Goal: Task Accomplishment & Management: Complete application form

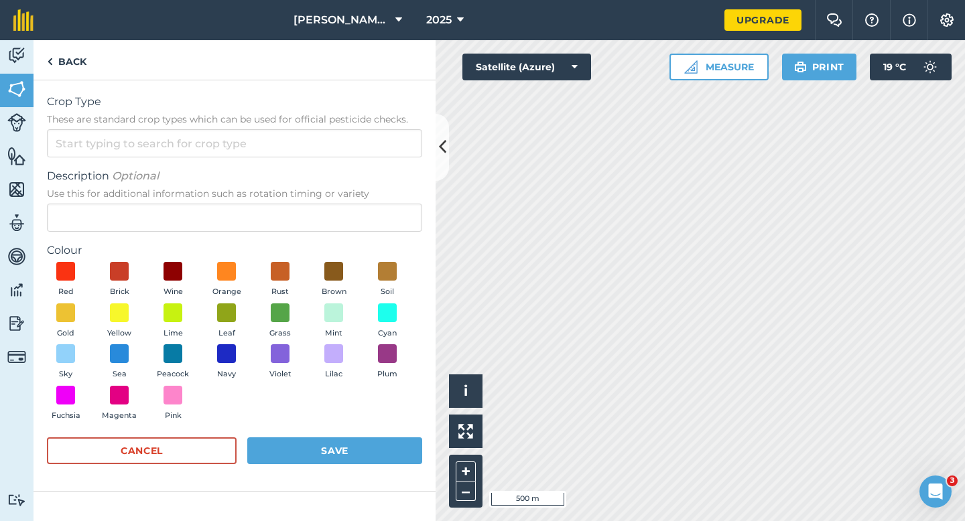
click at [373, 160] on form "Crop Type These are standard crop types which can be used for official pesticid…" at bounding box center [234, 286] width 375 height 384
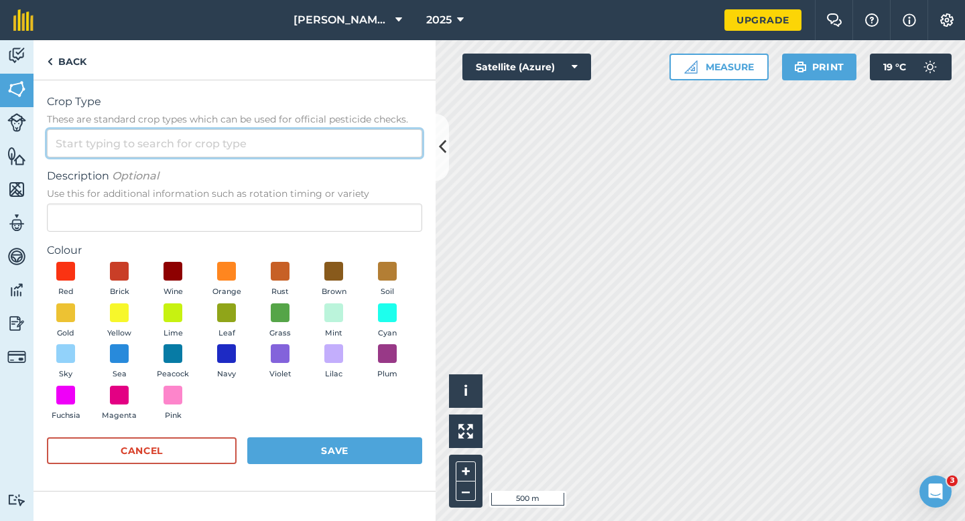
click at [373, 145] on input "Crop Type These are standard crop types which can be used for official pesticid…" at bounding box center [234, 143] width 375 height 28
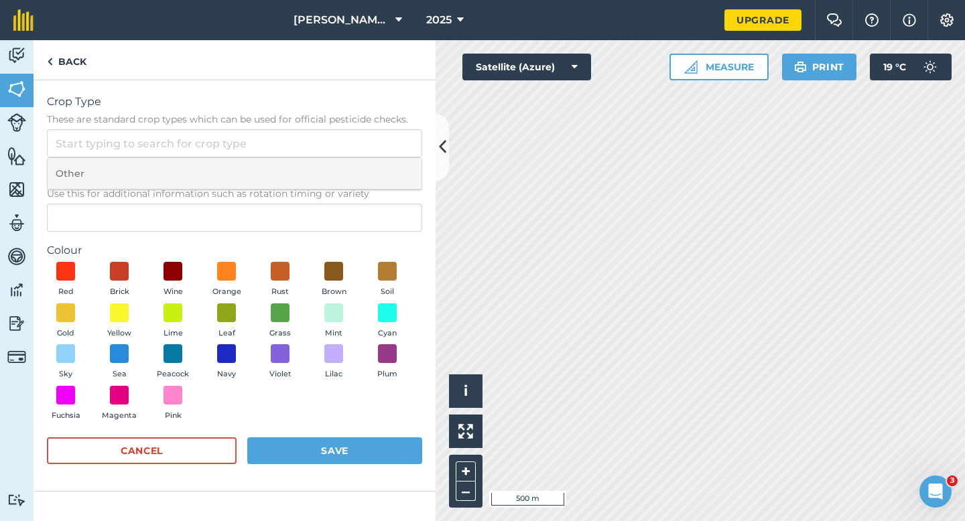
click at [373, 172] on li "Other" at bounding box center [235, 173] width 374 height 31
type input "Other"
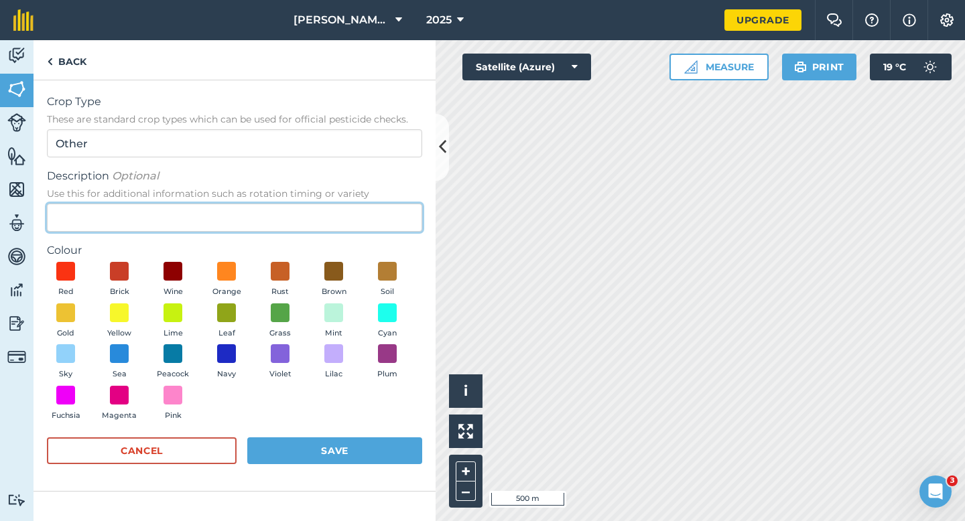
click at [373, 219] on input "Description Optional Use this for additional information such as rotation timin…" at bounding box center [234, 218] width 375 height 28
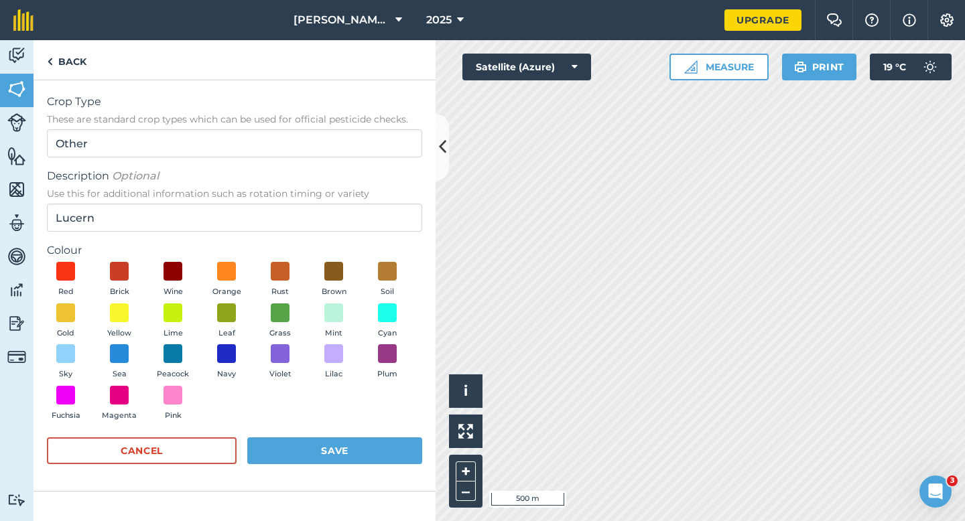
click at [144, 269] on div "Red Brick Wine Orange Rust Brown Soil Gold Yellow Lime Leaf Grass Mint Cyan Sky…" at bounding box center [234, 344] width 375 height 165
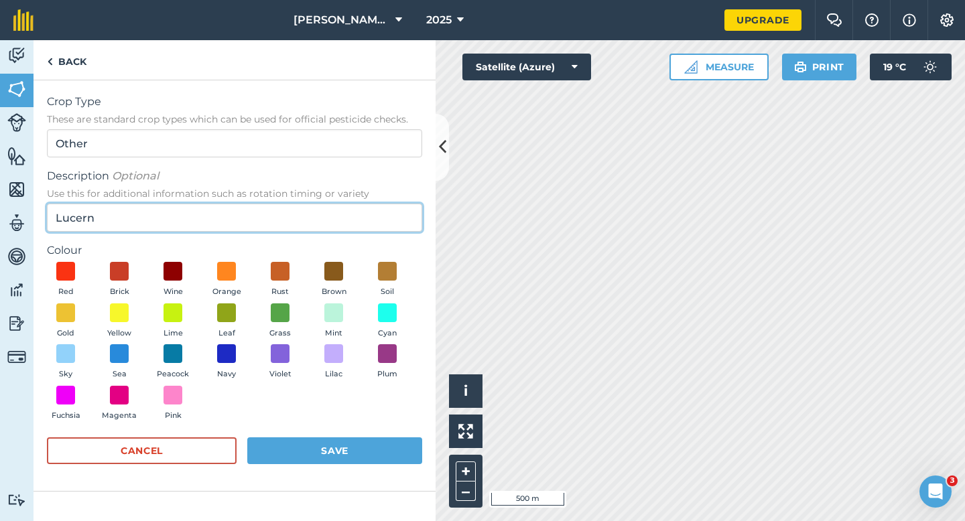
click at [141, 220] on input "Lucern" at bounding box center [234, 218] width 375 height 28
type input "Lucerne"
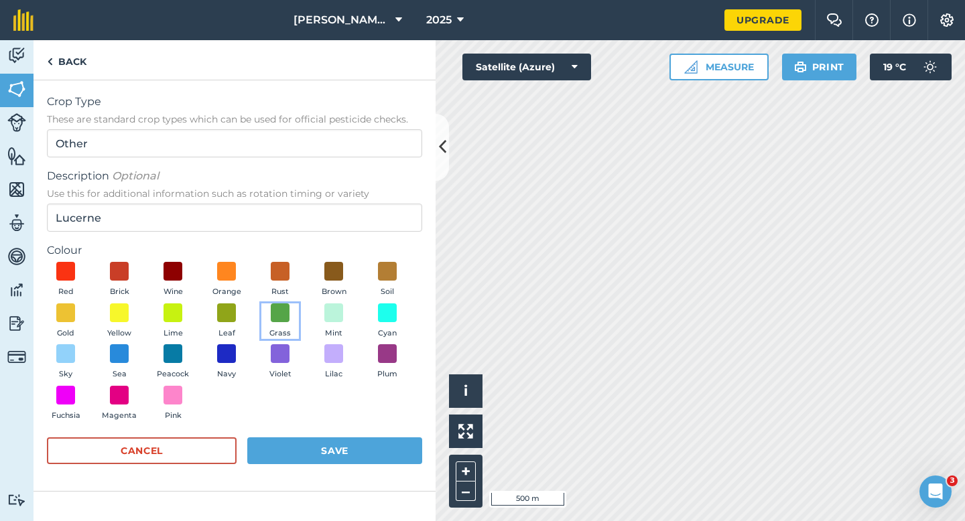
click at [261, 316] on button "Grass" at bounding box center [280, 322] width 38 height 36
click at [312, 445] on button "Save" at bounding box center [334, 451] width 175 height 27
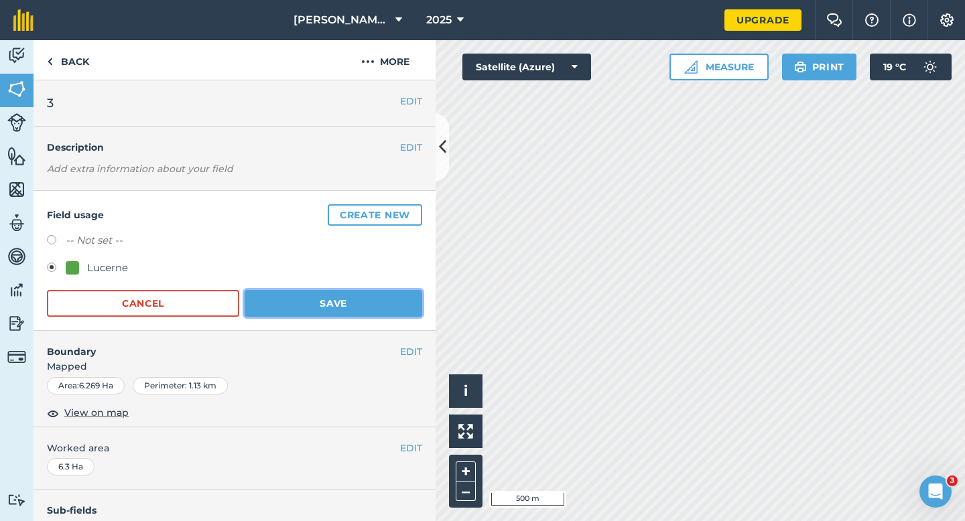
click at [373, 300] on button "Save" at bounding box center [334, 303] width 178 height 27
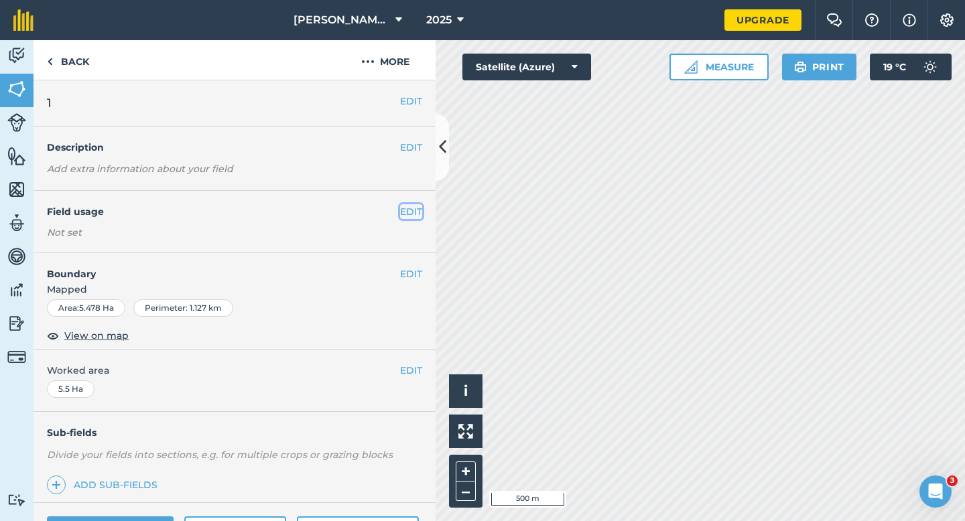
click at [410, 209] on button "EDIT" at bounding box center [411, 211] width 22 height 15
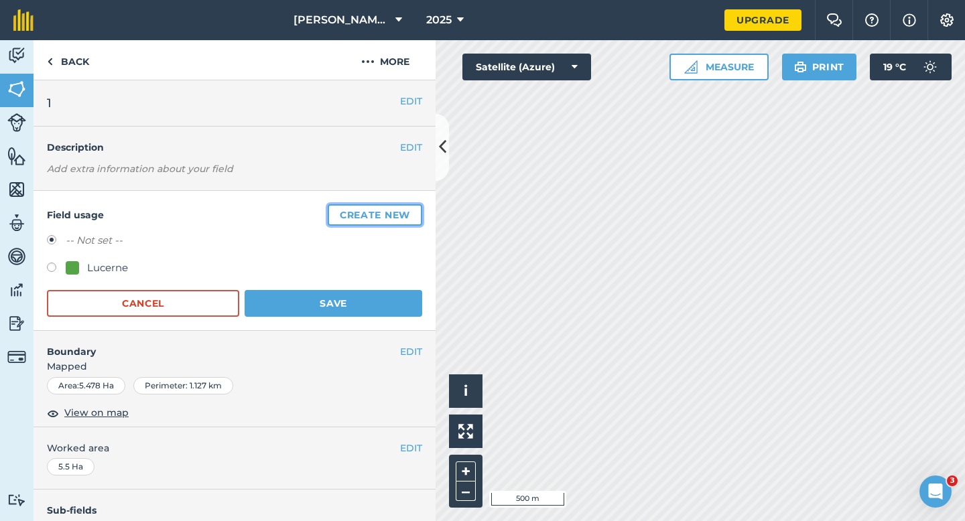
click at [410, 208] on button "Create new" at bounding box center [375, 214] width 94 height 21
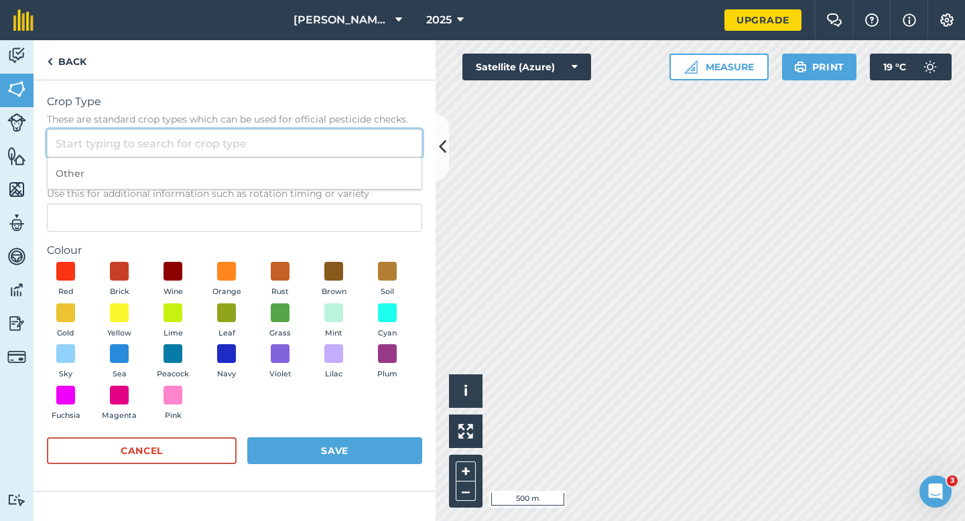
click at [378, 145] on input "Crop Type These are standard crop types which can be used for official pesticid…" at bounding box center [234, 143] width 375 height 28
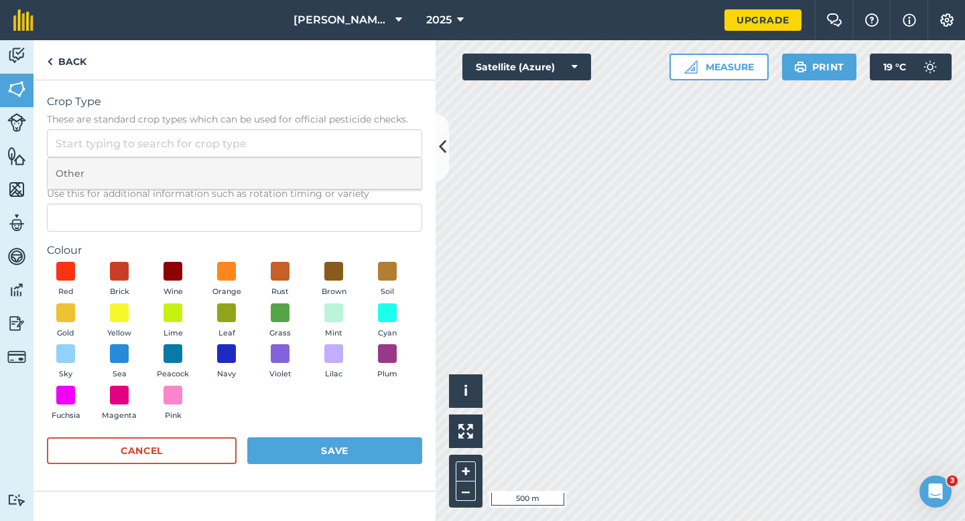
click at [380, 165] on li "Other" at bounding box center [235, 173] width 374 height 31
type input "Other"
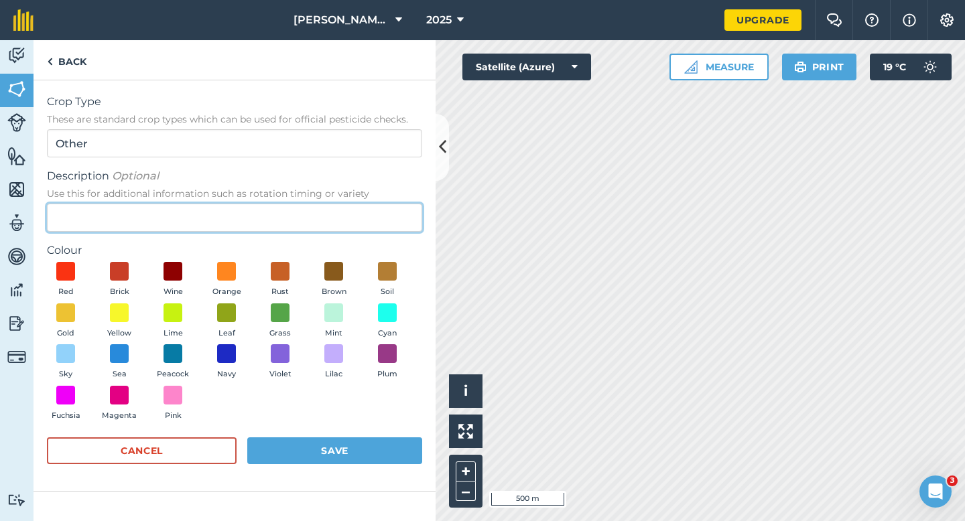
click at [380, 215] on input "Description Optional Use this for additional information such as rotation timin…" at bounding box center [234, 218] width 375 height 28
type input "Grass"
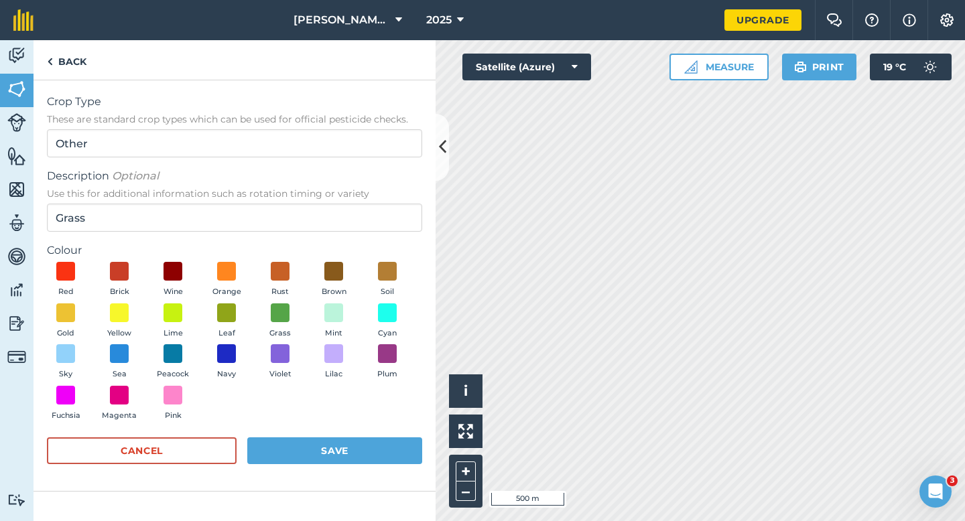
click at [289, 301] on div "Red Brick Wine Orange Rust Brown Soil Gold Yellow Lime Leaf Grass Mint Cyan Sky…" at bounding box center [234, 344] width 375 height 165
click at [289, 330] on span "Grass" at bounding box center [279, 334] width 21 height 12
click at [340, 454] on button "Save" at bounding box center [334, 451] width 175 height 27
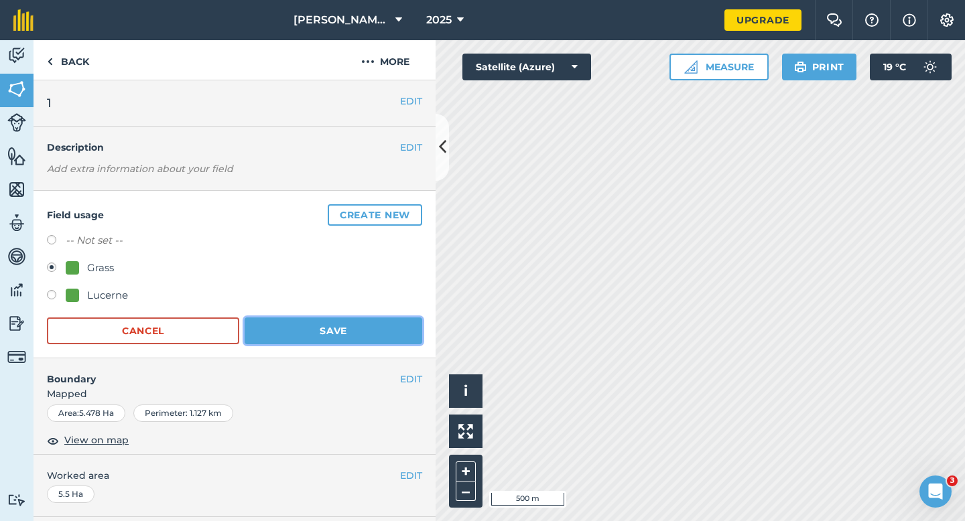
click at [354, 342] on button "Save" at bounding box center [334, 331] width 178 height 27
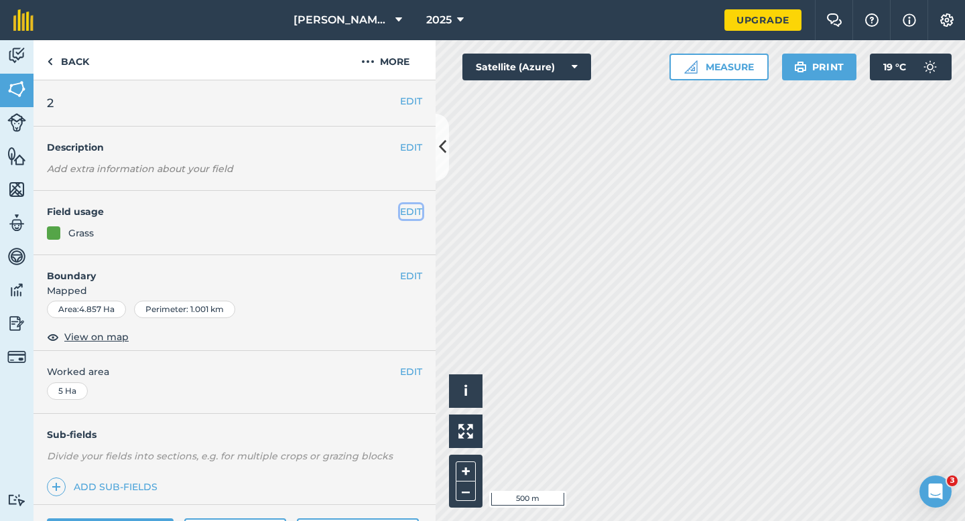
click at [409, 215] on button "EDIT" at bounding box center [411, 211] width 22 height 15
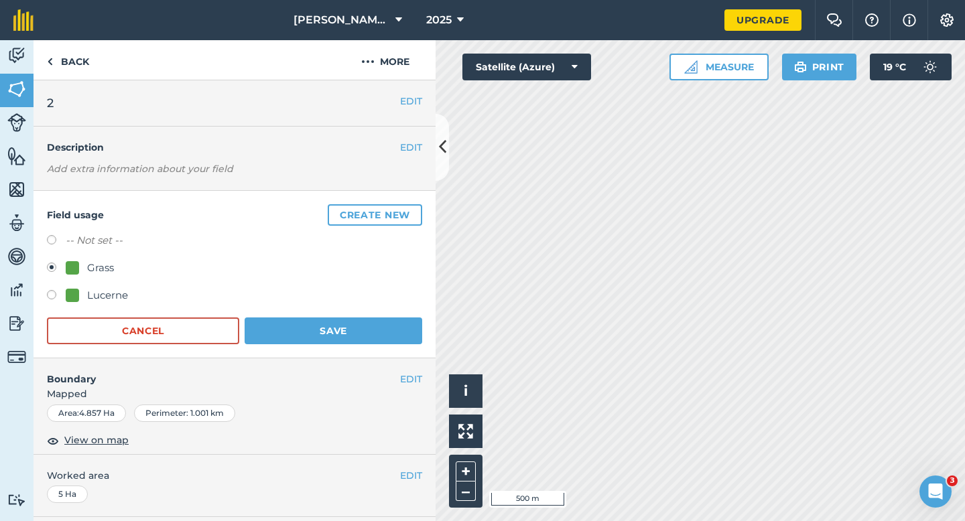
click at [280, 312] on form "-- Not set -- Grass Lucerne Cancel Save" at bounding box center [234, 289] width 375 height 112
click at [290, 325] on button "Save" at bounding box center [334, 331] width 178 height 27
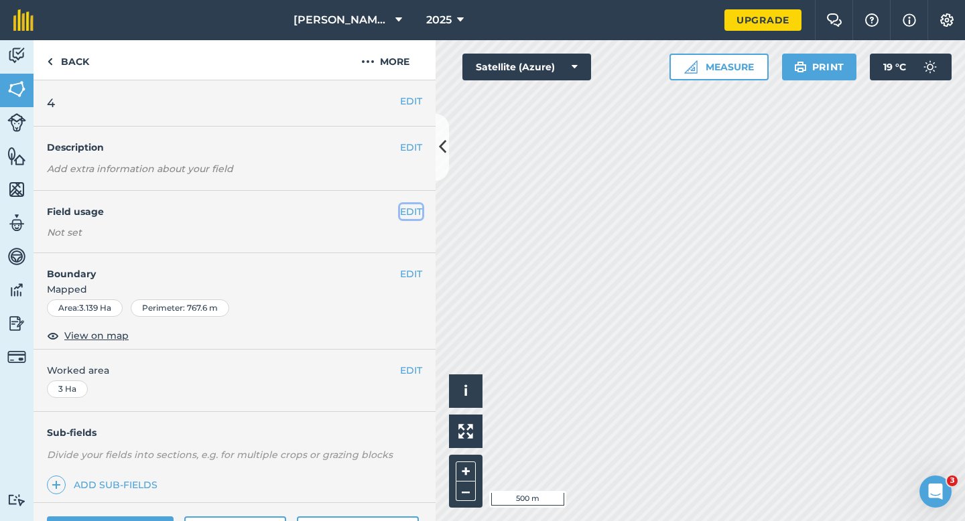
click at [413, 210] on button "EDIT" at bounding box center [411, 211] width 22 height 15
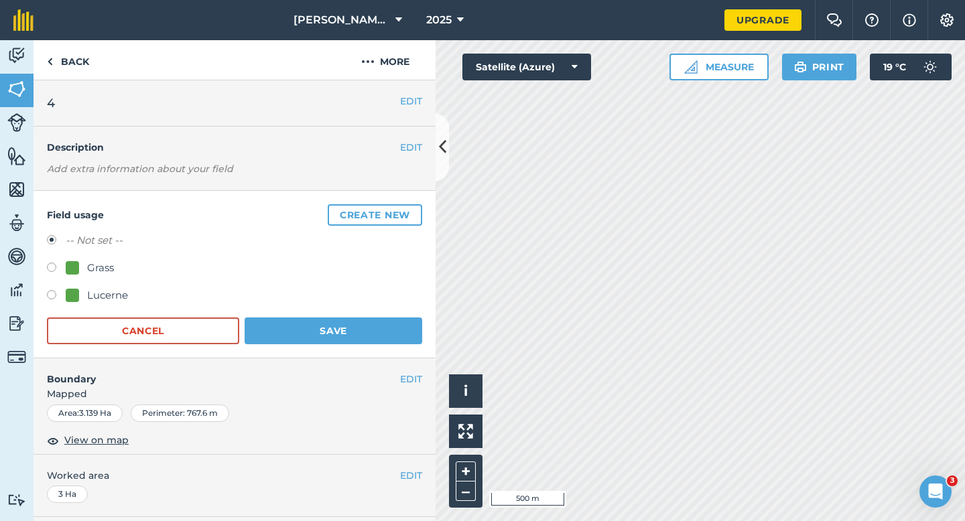
click at [75, 270] on div at bounding box center [72, 267] width 13 height 13
radio input "true"
radio input "false"
click at [337, 318] on div "Cancel Save" at bounding box center [234, 331] width 375 height 27
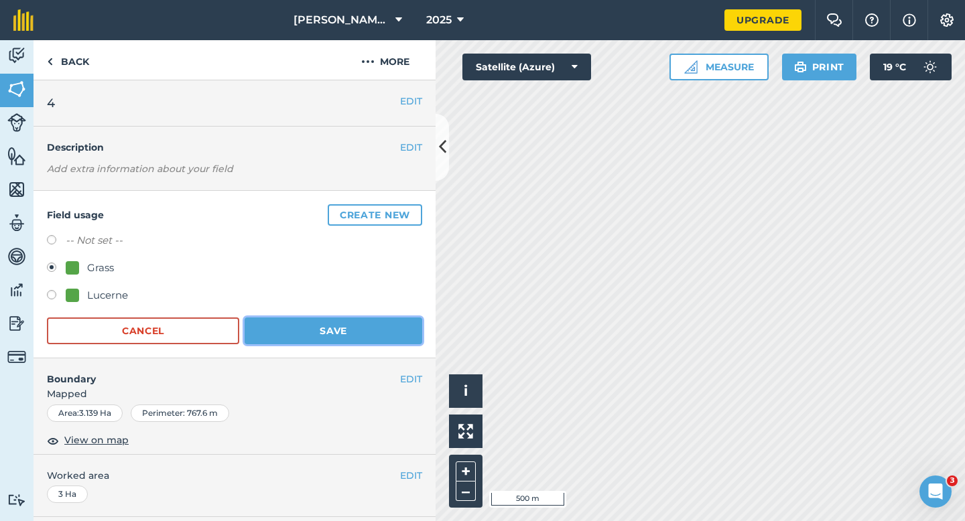
click at [337, 318] on button "Save" at bounding box center [334, 331] width 178 height 27
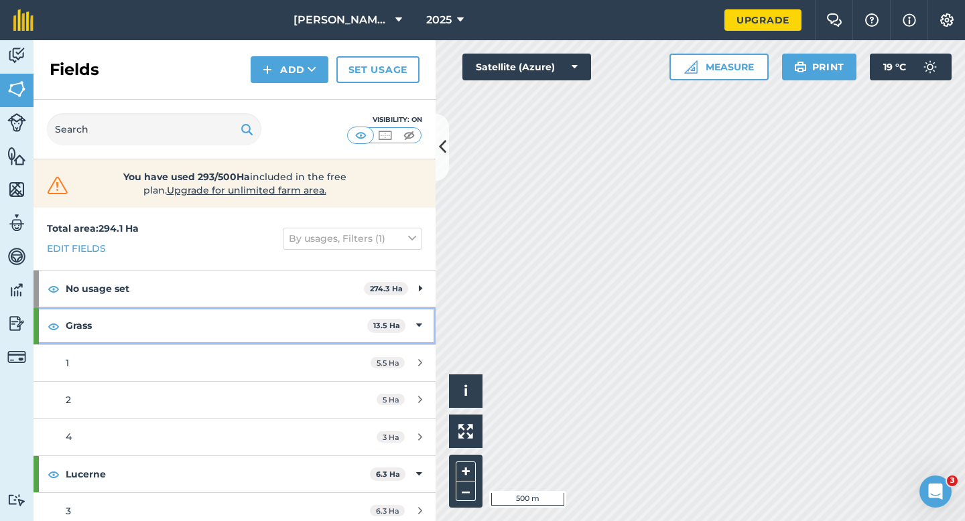
click at [423, 333] on div "Grass 13.5 Ha" at bounding box center [235, 326] width 402 height 36
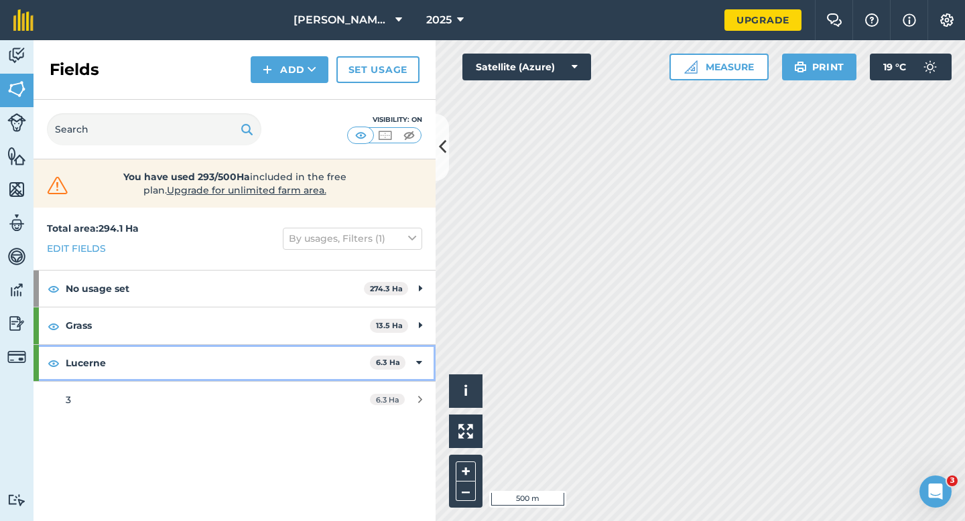
click at [424, 363] on div "Lucerne 6.3 Ha" at bounding box center [235, 363] width 402 height 36
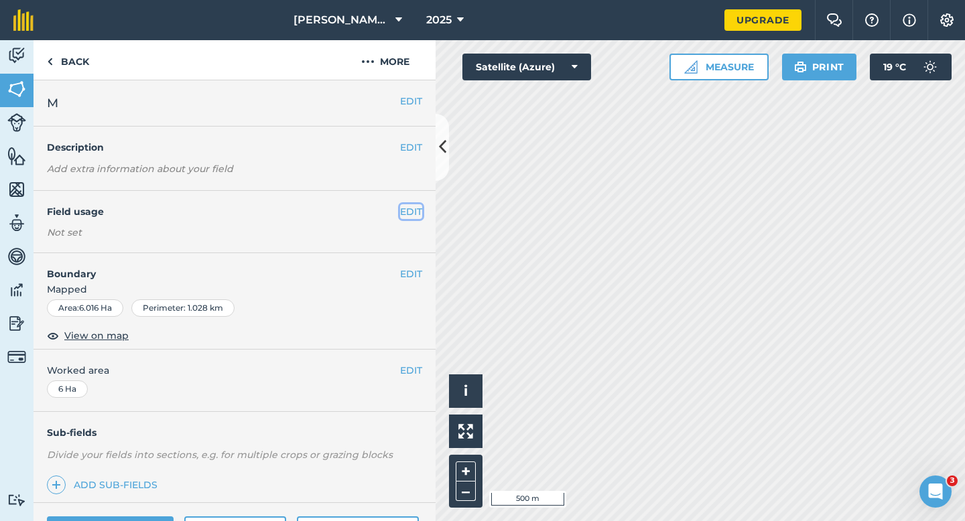
click at [406, 210] on button "EDIT" at bounding box center [411, 211] width 22 height 15
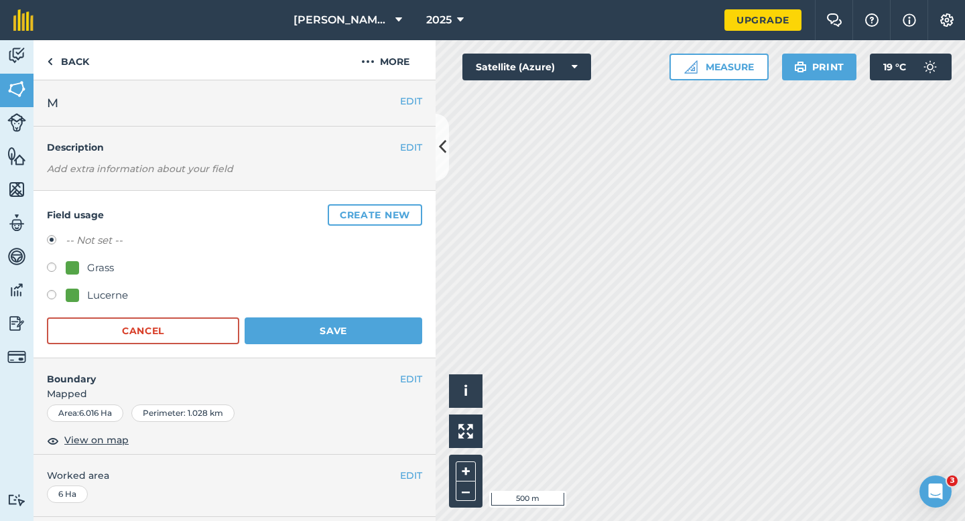
click at [96, 270] on div "Grass" at bounding box center [100, 268] width 27 height 16
radio input "true"
radio input "false"
click at [304, 322] on button "Save" at bounding box center [334, 331] width 178 height 27
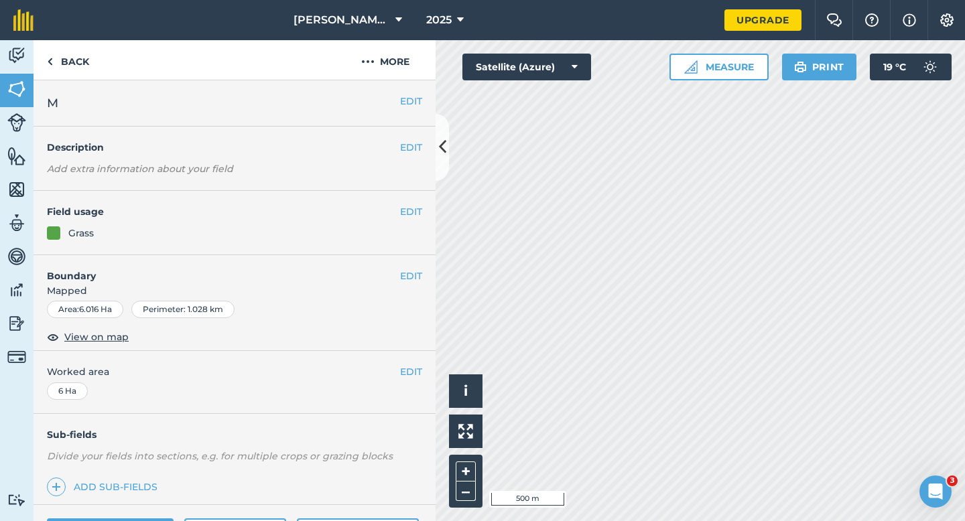
click at [411, 220] on div "EDIT Field usage Grass" at bounding box center [235, 223] width 402 height 64
click at [411, 213] on button "EDIT" at bounding box center [411, 211] width 22 height 15
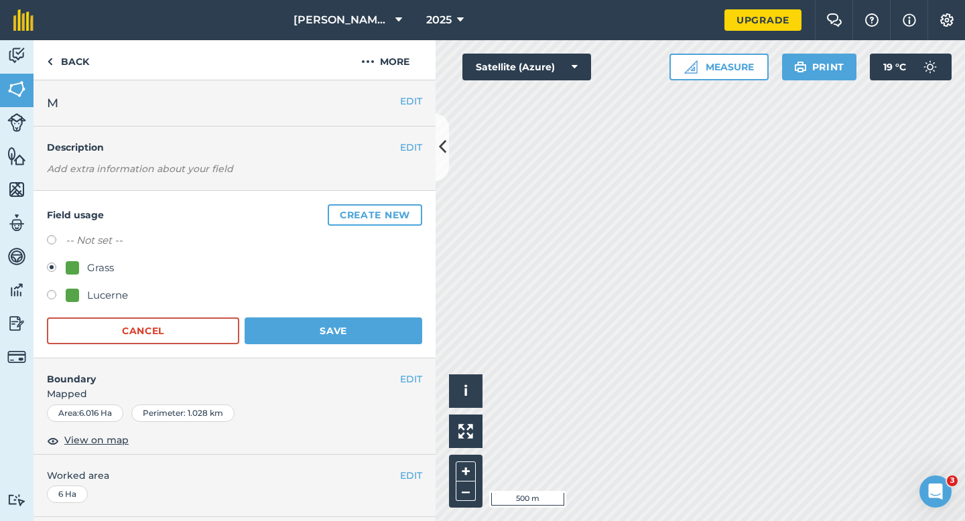
click at [60, 298] on label at bounding box center [56, 296] width 19 height 13
radio input "true"
radio input "false"
click at [323, 308] on form "-- Not set -- Grass Lucerne Cancel Save" at bounding box center [234, 289] width 375 height 112
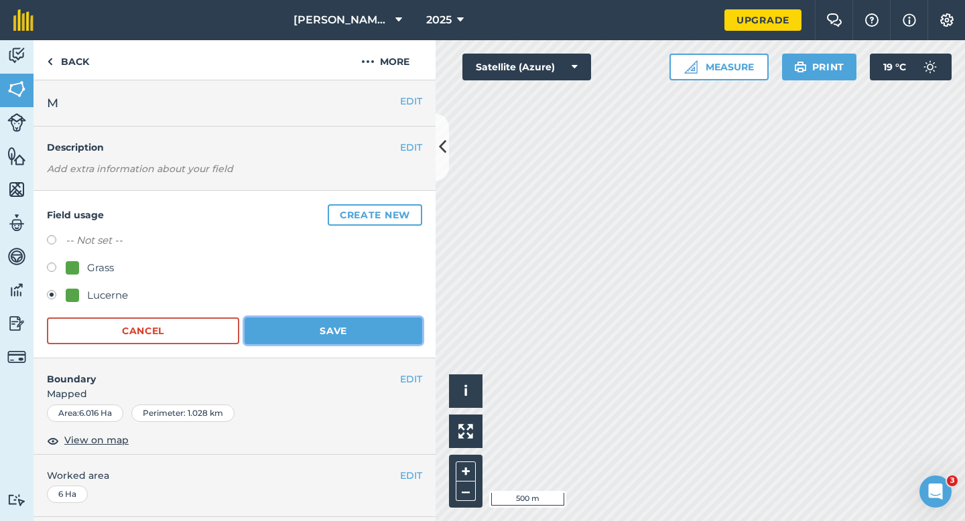
click at [324, 324] on button "Save" at bounding box center [334, 331] width 178 height 27
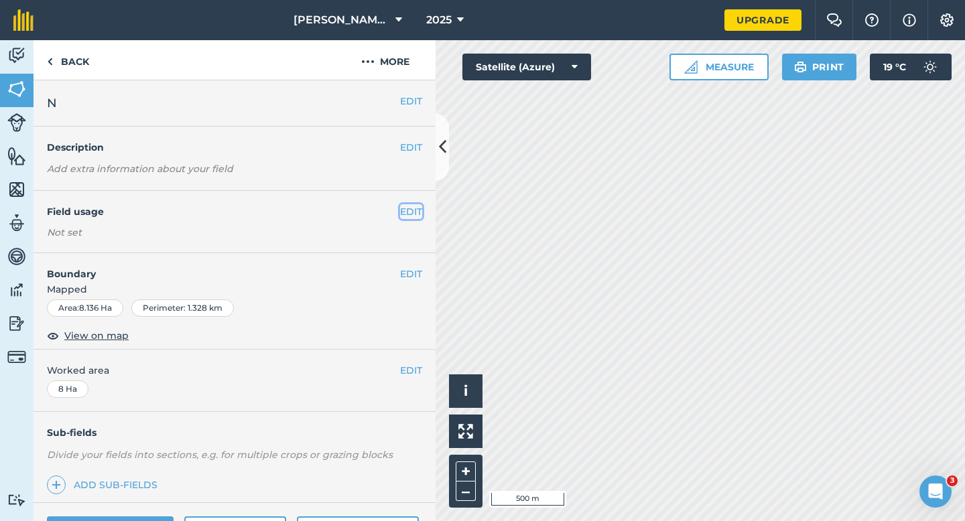
click at [417, 211] on button "EDIT" at bounding box center [411, 211] width 22 height 15
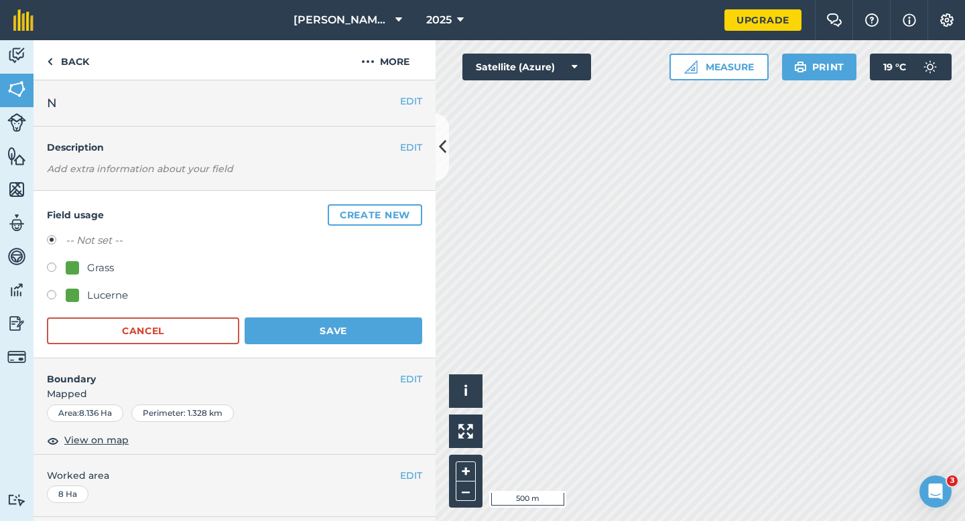
click at [101, 269] on div "Grass" at bounding box center [100, 268] width 27 height 16
radio input "true"
radio input "false"
click at [345, 328] on button "Save" at bounding box center [334, 331] width 178 height 27
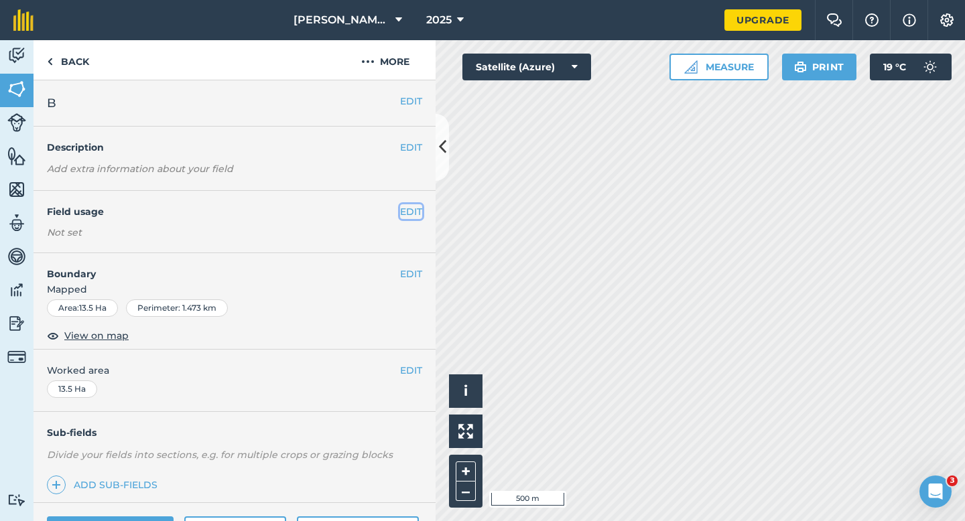
click at [401, 208] on button "EDIT" at bounding box center [411, 211] width 22 height 15
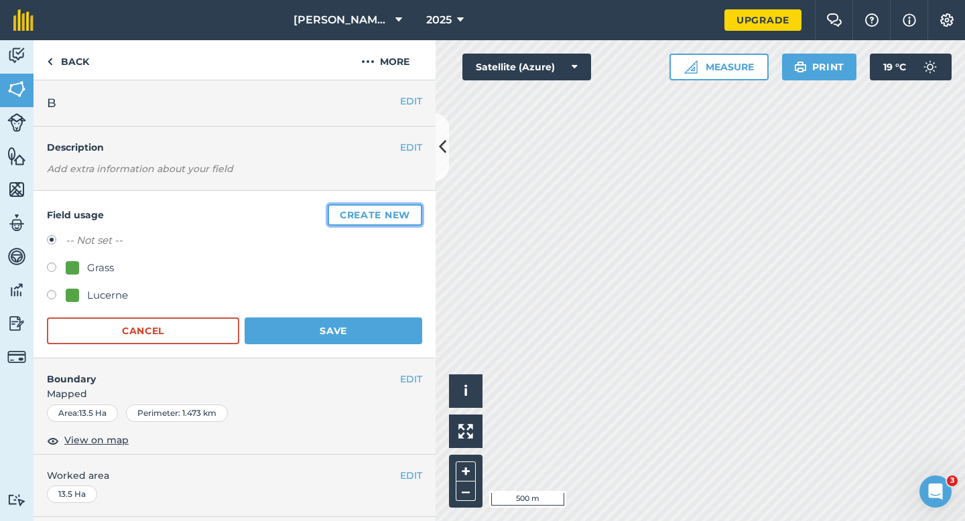
click at [401, 208] on button "Create new" at bounding box center [375, 214] width 94 height 21
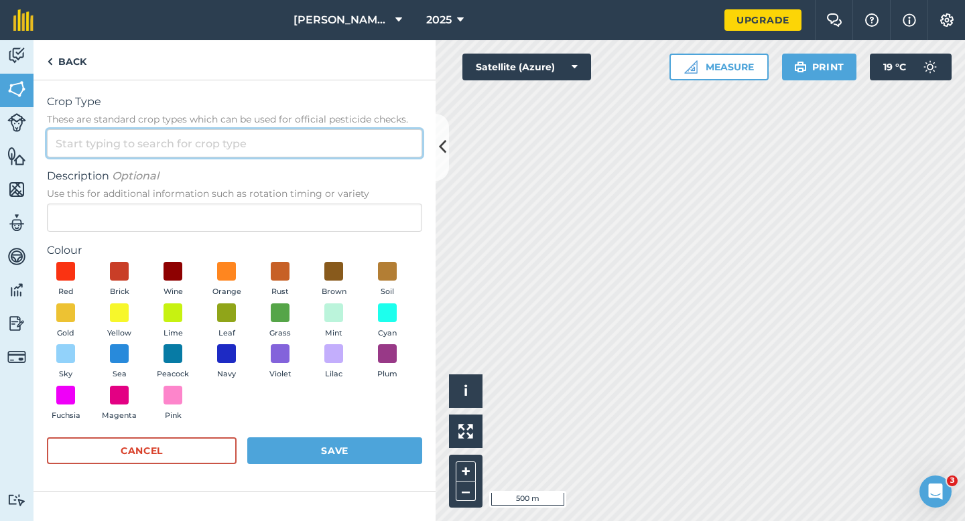
click at [363, 151] on input "Crop Type These are standard crop types which can be used for official pesticid…" at bounding box center [234, 143] width 375 height 28
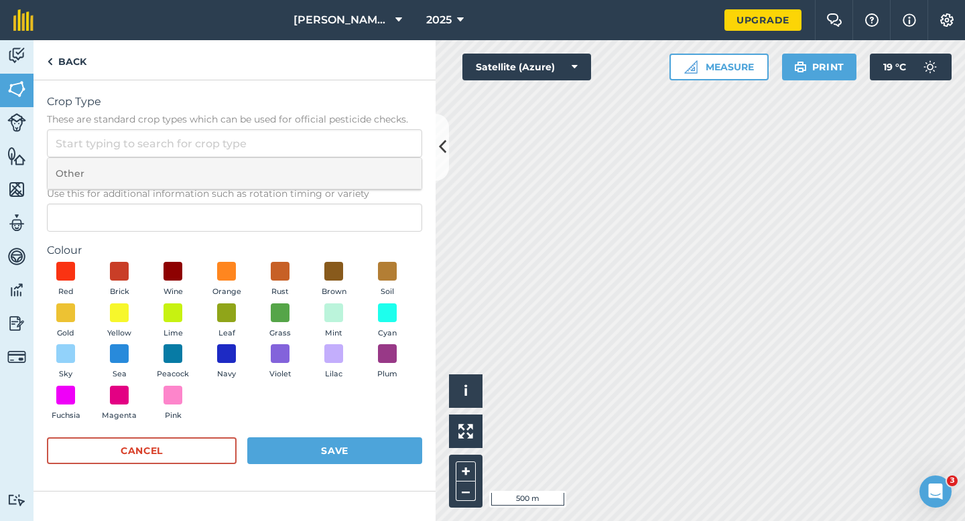
click at [363, 174] on li "Other" at bounding box center [235, 173] width 374 height 31
type input "Other"
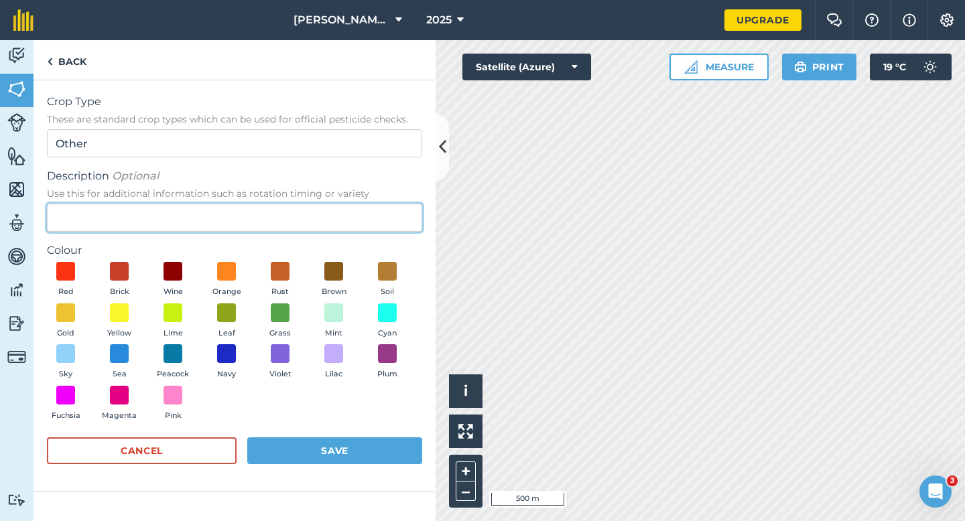
click at [363, 206] on input "Description Optional Use this for additional information such as rotation timin…" at bounding box center [234, 218] width 375 height 28
type input "Radish Seed"
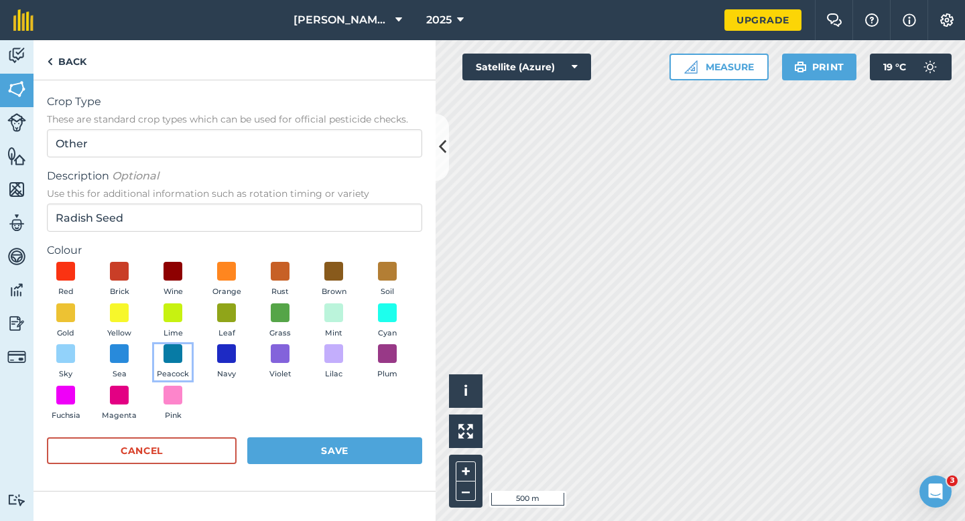
click at [183, 356] on button "Peacock" at bounding box center [173, 362] width 38 height 36
click at [306, 436] on form "Crop Type These are standard crop types which can be used for official pesticid…" at bounding box center [234, 286] width 375 height 384
click at [311, 444] on button "Save" at bounding box center [334, 451] width 175 height 27
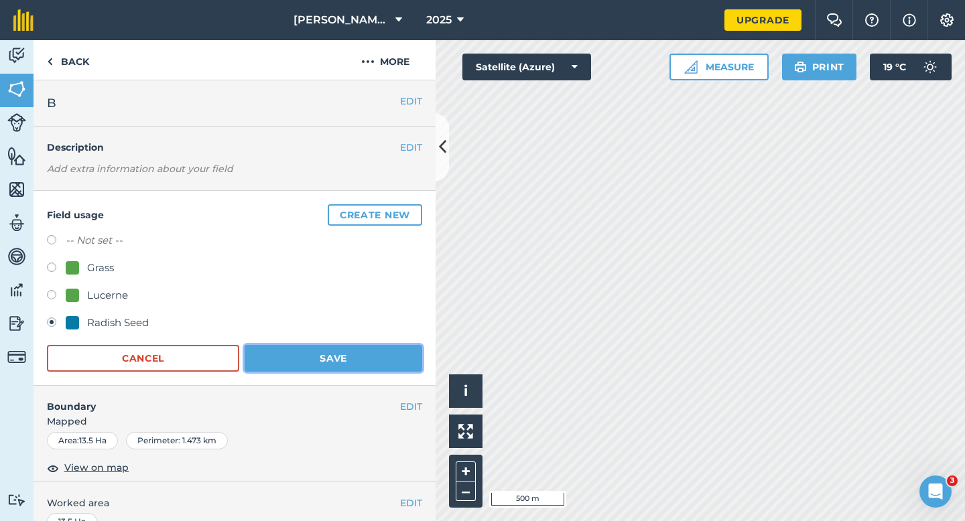
click at [400, 367] on button "Save" at bounding box center [334, 358] width 178 height 27
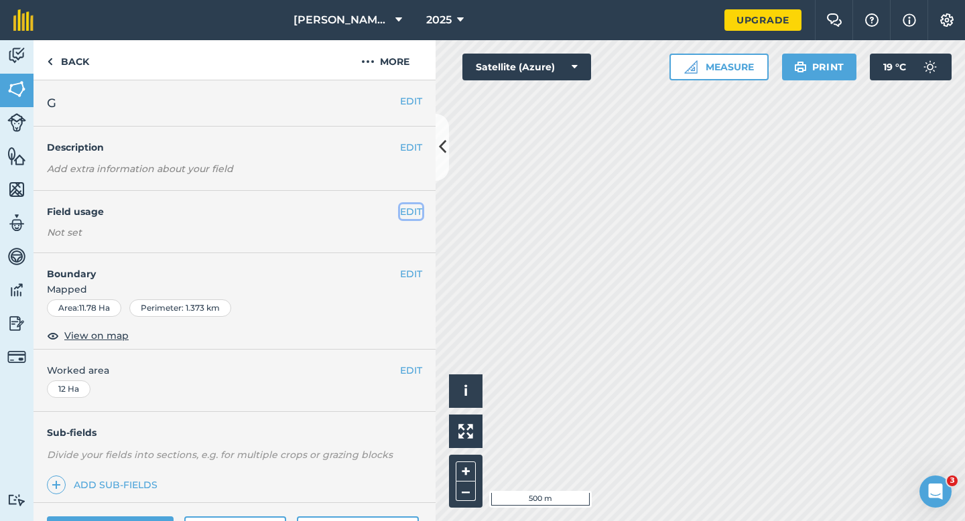
click at [421, 209] on button "EDIT" at bounding box center [411, 211] width 22 height 15
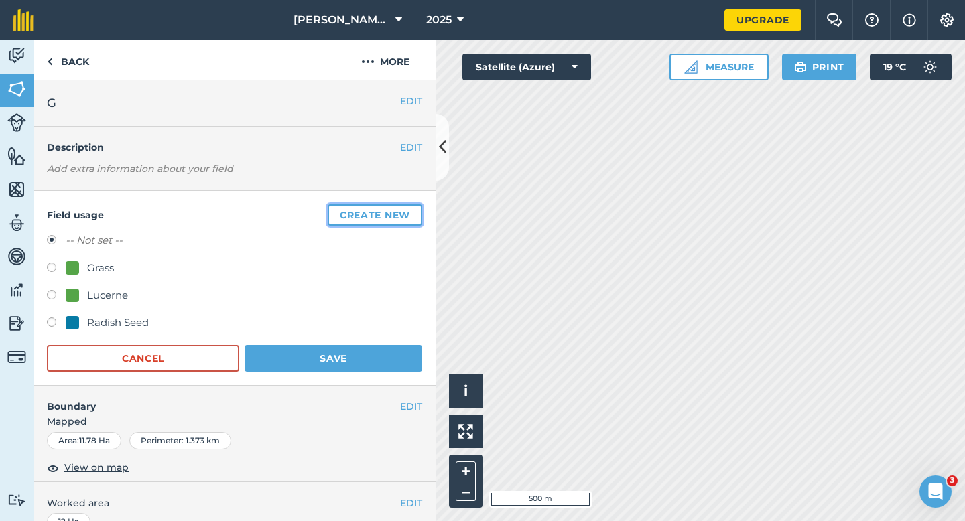
click at [407, 222] on button "Create new" at bounding box center [375, 214] width 94 height 21
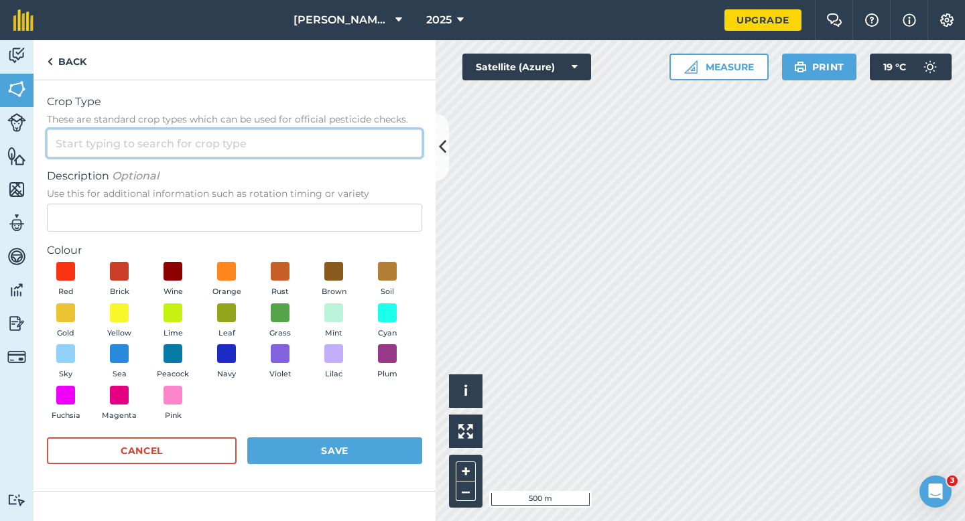
click at [342, 131] on input "Crop Type These are standard crop types which can be used for official pesticid…" at bounding box center [234, 143] width 375 height 28
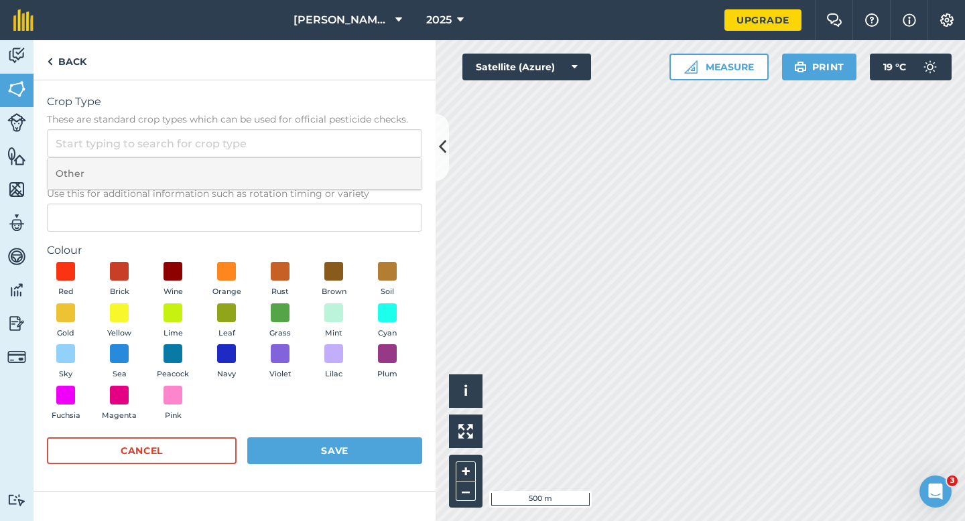
click at [342, 166] on li "Other" at bounding box center [235, 173] width 374 height 31
type input "Other"
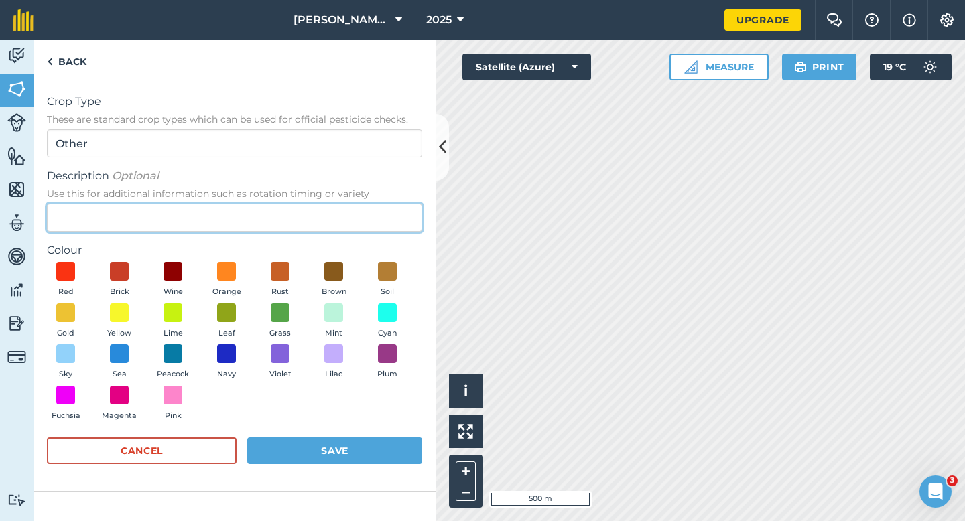
click at [342, 210] on input "Description Optional Use this for additional information such as rotation timin…" at bounding box center [234, 218] width 375 height 28
type input "Clover Seed"
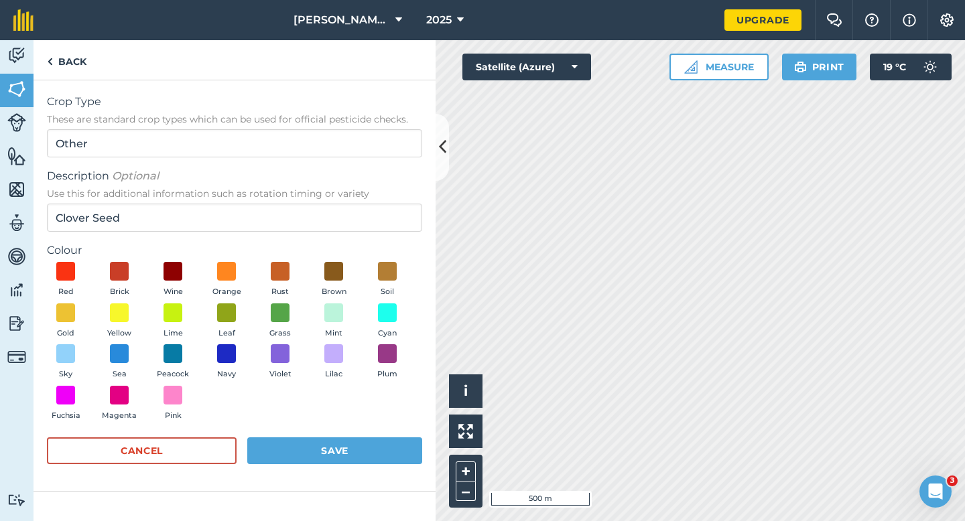
click at [336, 340] on div "Red Brick Wine Orange Rust Brown Soil Gold Yellow Lime Leaf Grass Mint Cyan Sky…" at bounding box center [234, 344] width 375 height 165
click at [336, 328] on span "Mint" at bounding box center [333, 334] width 17 height 12
click at [338, 471] on div "Cancel Save" at bounding box center [234, 458] width 375 height 40
click at [338, 458] on button "Save" at bounding box center [334, 451] width 175 height 27
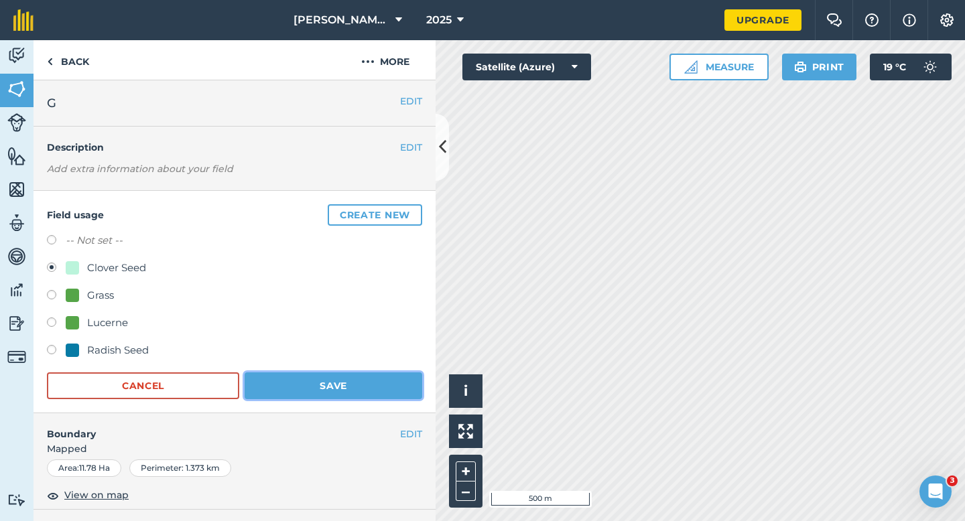
click at [350, 379] on button "Save" at bounding box center [334, 386] width 178 height 27
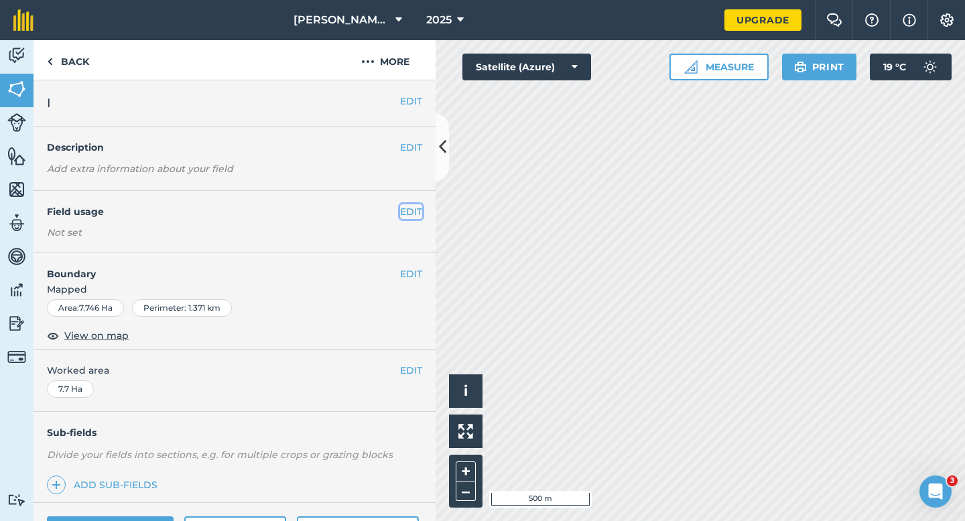
click at [410, 211] on button "EDIT" at bounding box center [411, 211] width 22 height 15
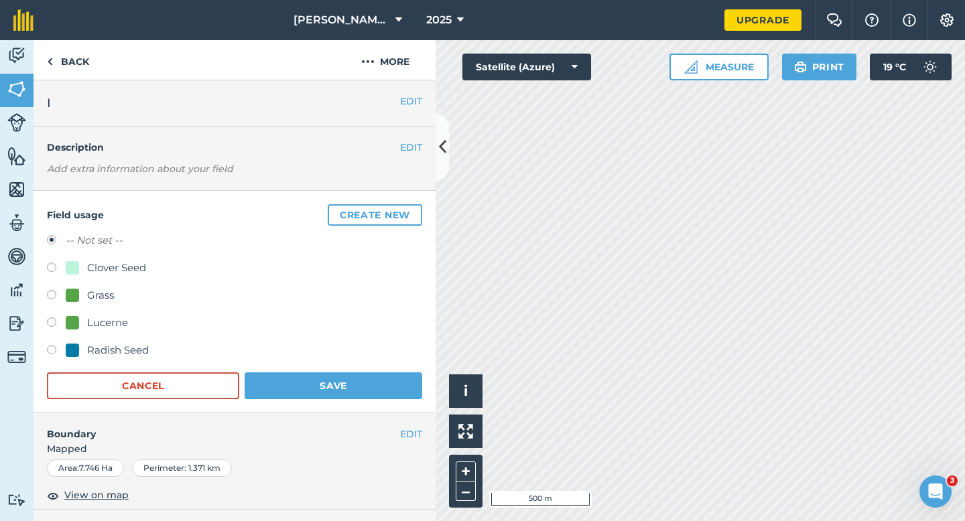
click at [66, 269] on div at bounding box center [72, 267] width 13 height 13
radio input "true"
radio input "false"
click at [305, 387] on button "Save" at bounding box center [334, 386] width 178 height 27
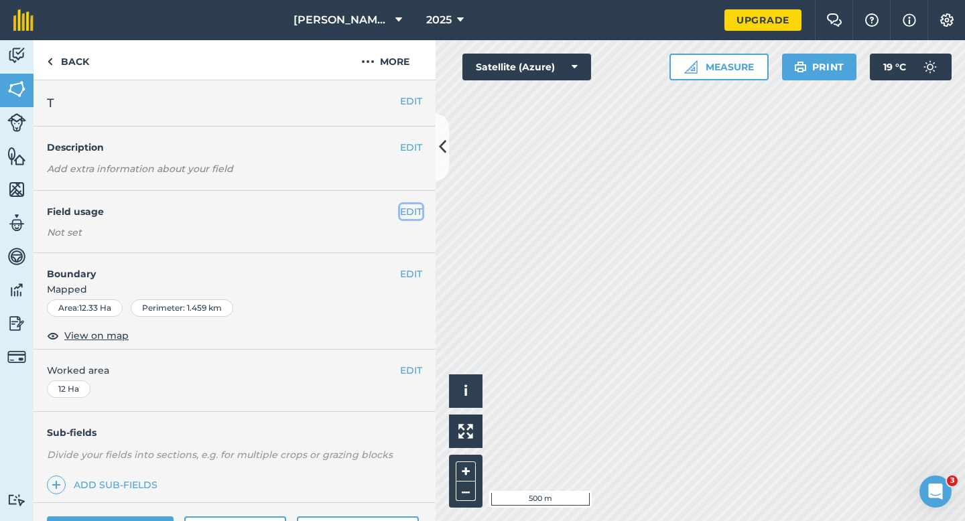
click at [409, 204] on button "EDIT" at bounding box center [411, 211] width 22 height 15
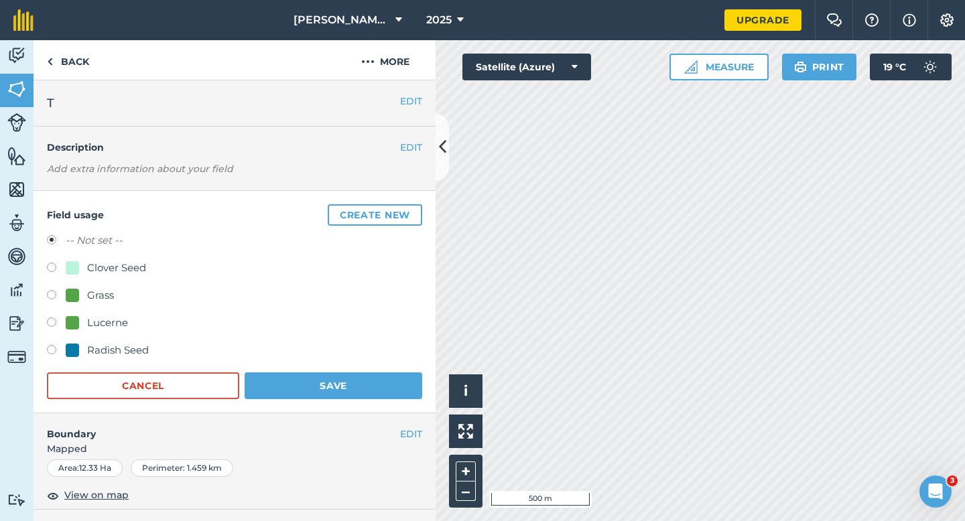
click at [113, 271] on div "Clover Seed" at bounding box center [116, 268] width 59 height 16
radio input "true"
radio input "false"
click at [307, 378] on button "Save" at bounding box center [334, 386] width 178 height 27
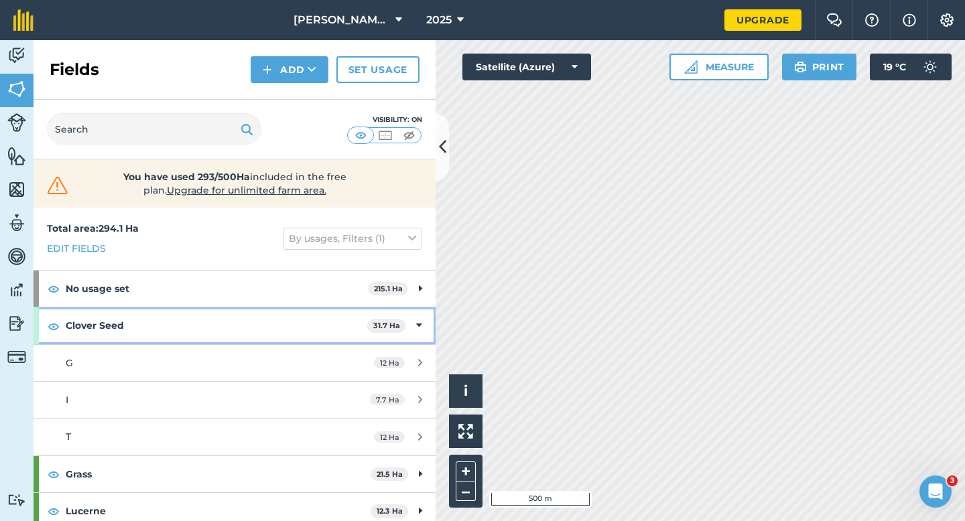
click at [419, 336] on div "Clover Seed 31.7 Ha" at bounding box center [235, 326] width 402 height 36
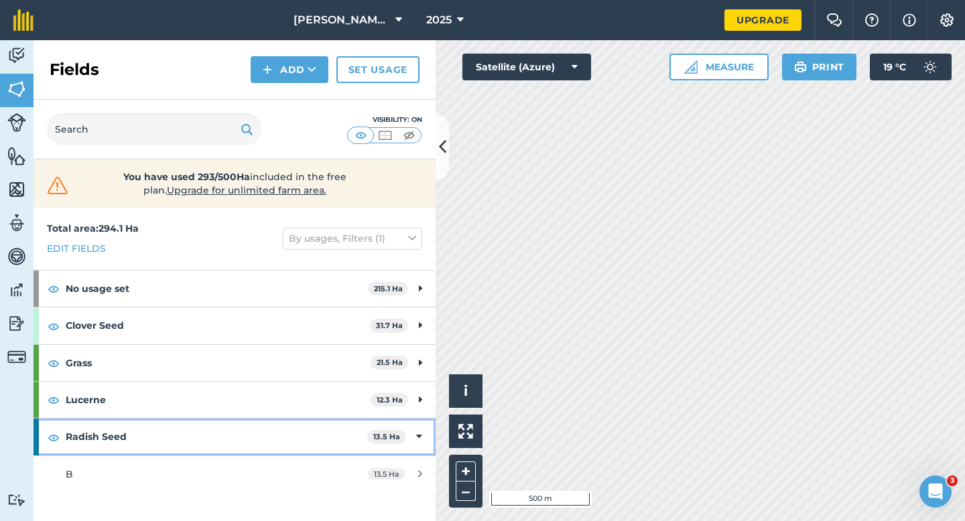
click at [422, 430] on icon at bounding box center [419, 437] width 6 height 15
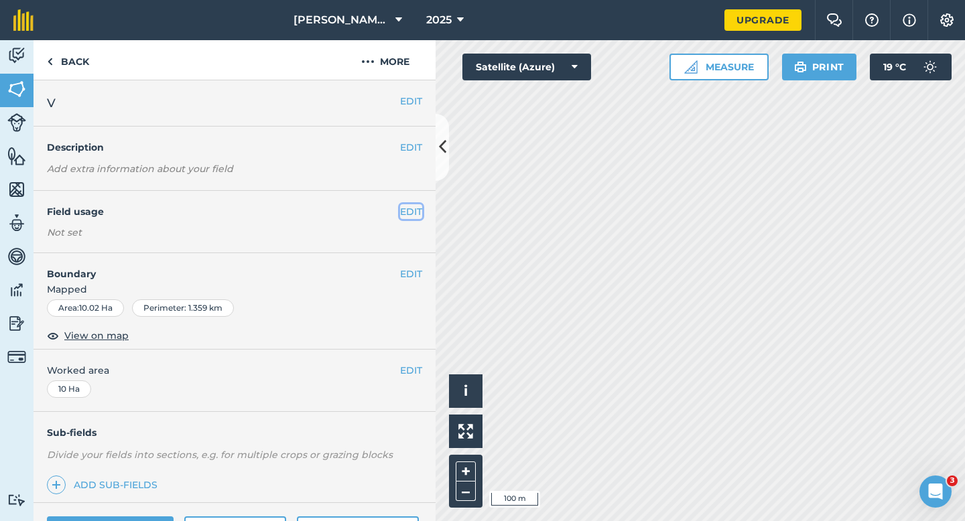
click at [404, 210] on button "EDIT" at bounding box center [411, 211] width 22 height 15
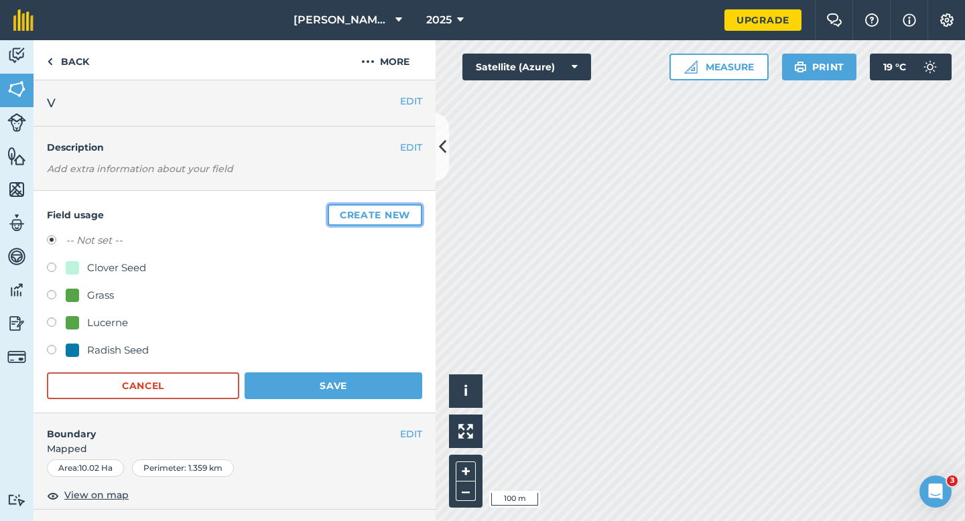
click at [405, 210] on button "Create new" at bounding box center [375, 214] width 94 height 21
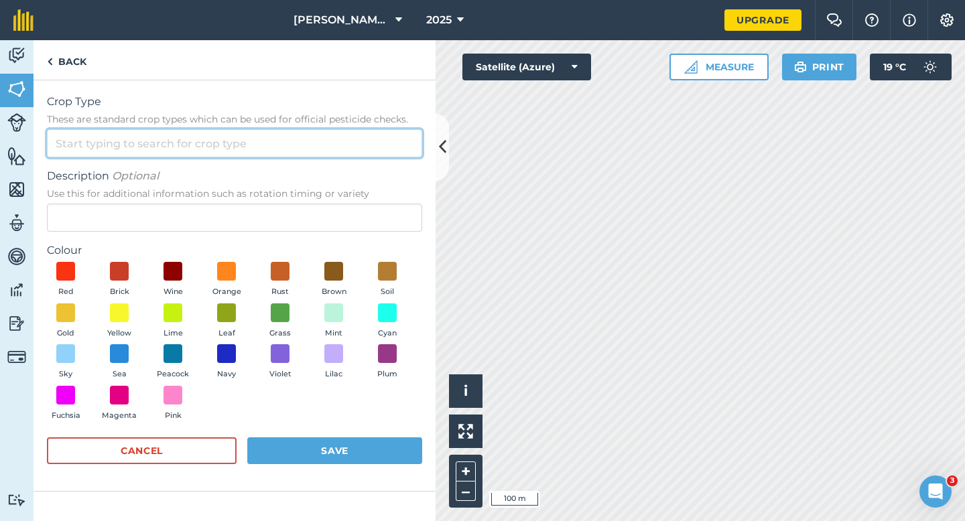
click at [344, 138] on input "Crop Type These are standard crop types which can be used for official pesticid…" at bounding box center [234, 143] width 375 height 28
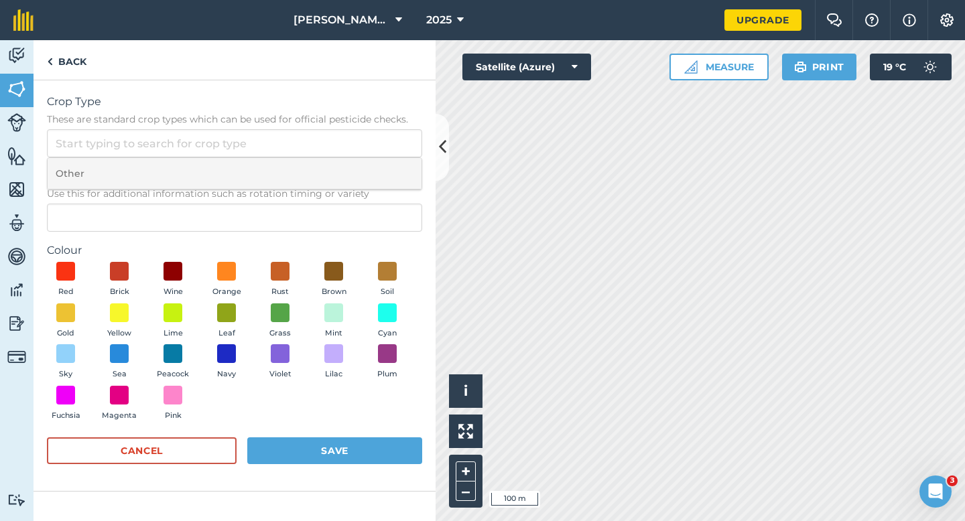
click at [344, 167] on li "Other" at bounding box center [235, 173] width 374 height 31
type input "Other"
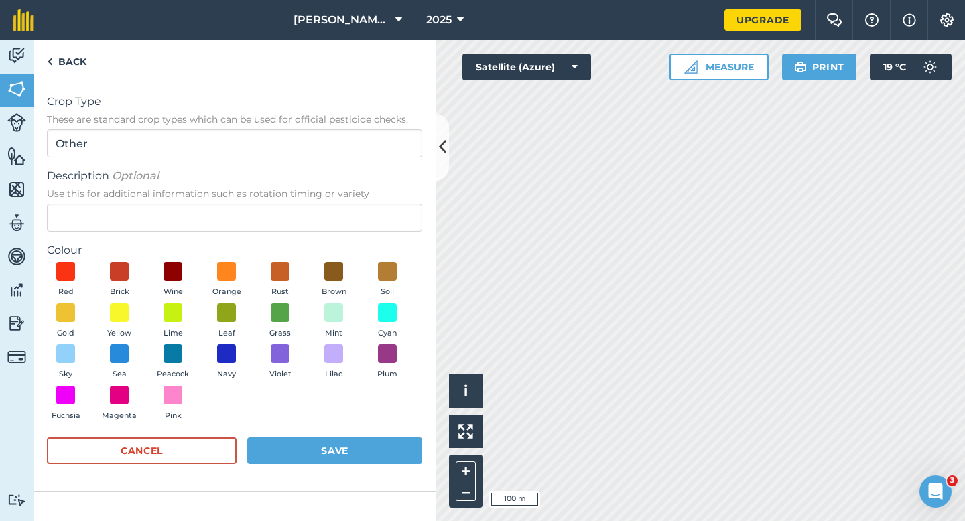
click at [344, 233] on form "Crop Type These are standard crop types which can be used for official pesticid…" at bounding box center [234, 286] width 375 height 384
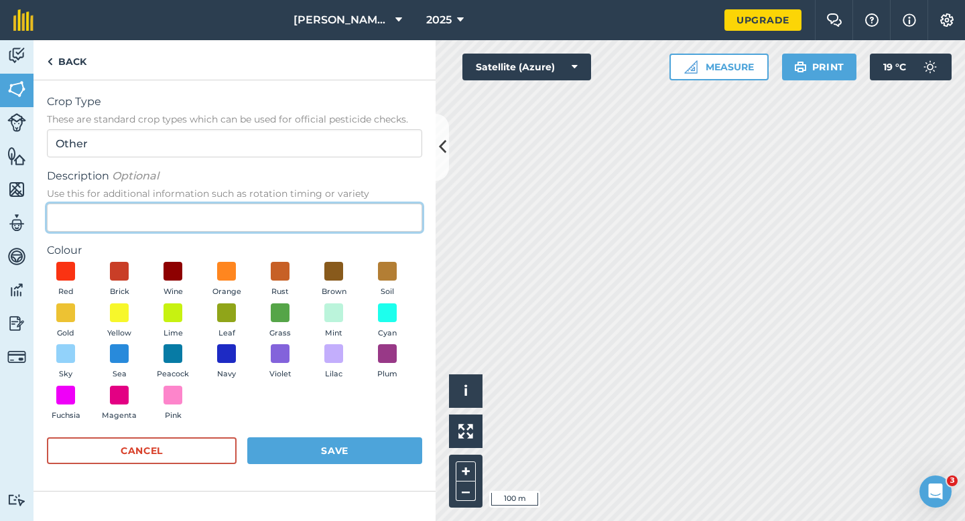
click at [333, 216] on input "Description Optional Use this for additional information such as rotation timin…" at bounding box center [234, 218] width 375 height 28
type input "Watties Beans"
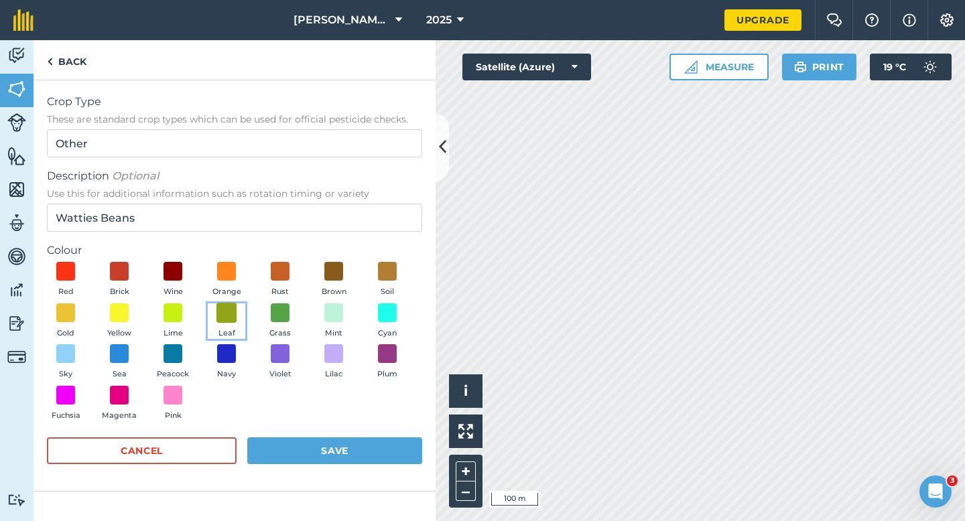
click at [220, 313] on span at bounding box center [226, 312] width 21 height 21
click at [351, 452] on button "Save" at bounding box center [334, 451] width 175 height 27
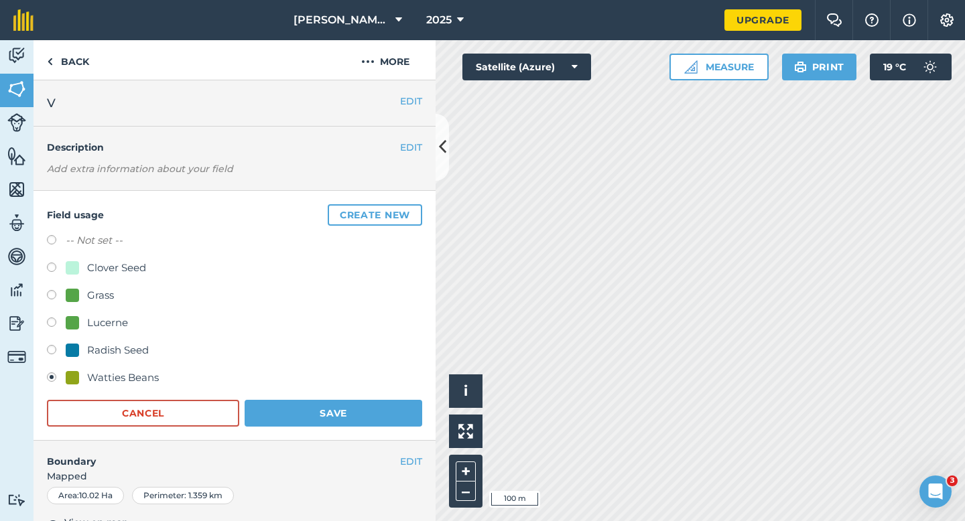
click at [369, 398] on form "-- Not set -- Clover Seed Grass Lucerne Radish Seed Watties Beans Cancel Save" at bounding box center [234, 330] width 375 height 194
click at [369, 413] on button "Save" at bounding box center [334, 413] width 178 height 27
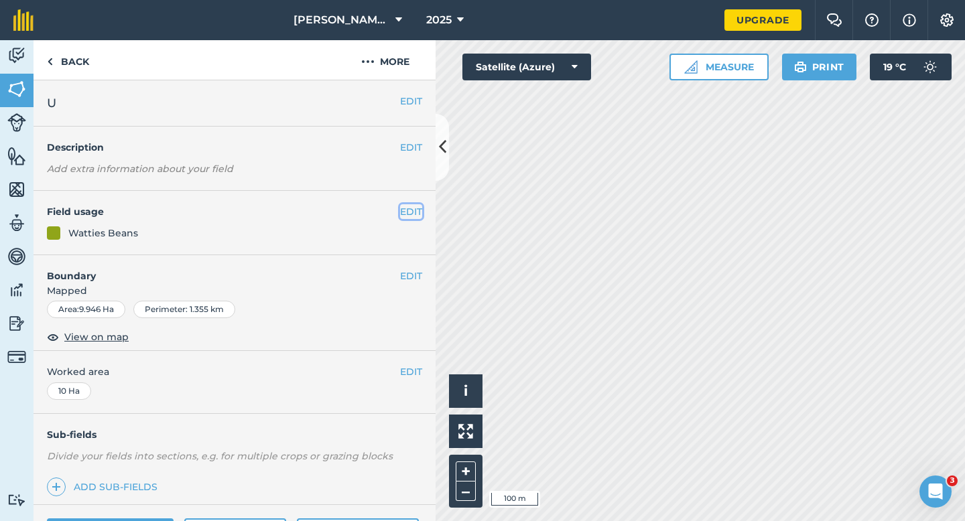
click at [413, 216] on button "EDIT" at bounding box center [411, 211] width 22 height 15
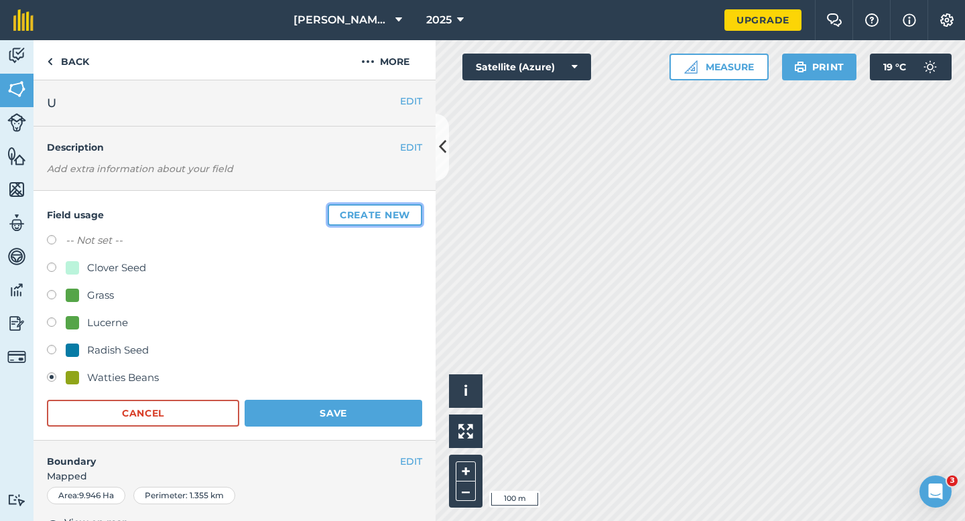
click at [413, 216] on button "Create new" at bounding box center [375, 214] width 94 height 21
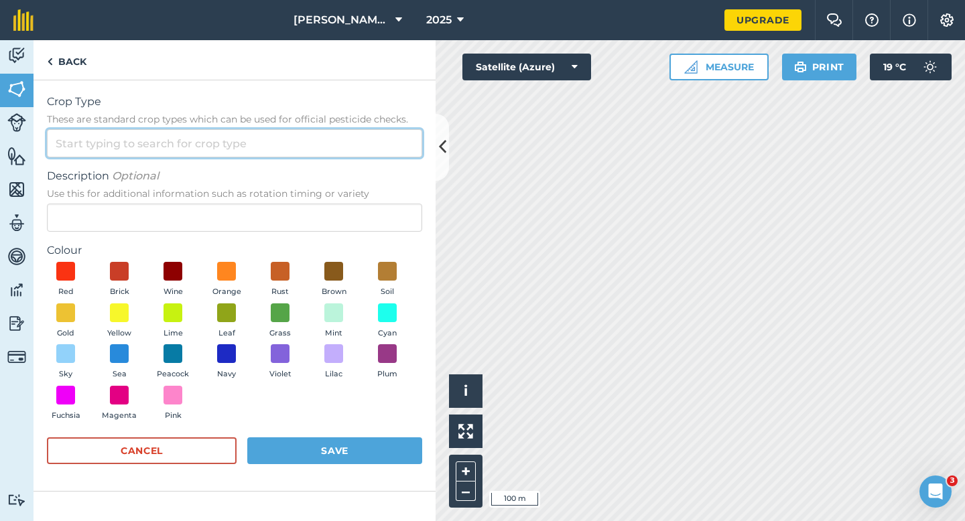
click at [359, 138] on input "Crop Type These are standard crop types which can be used for official pesticid…" at bounding box center [234, 143] width 375 height 28
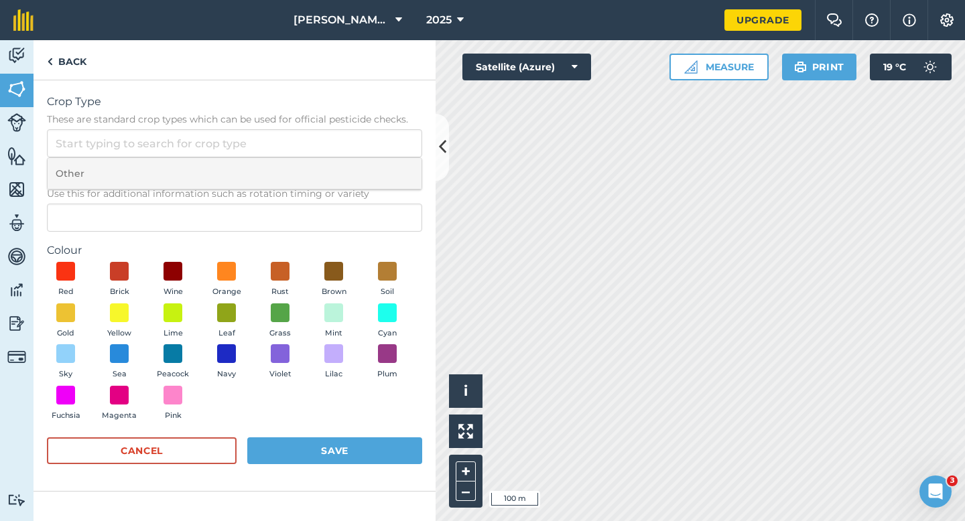
click at [359, 178] on li "Other" at bounding box center [235, 173] width 374 height 31
type input "Other"
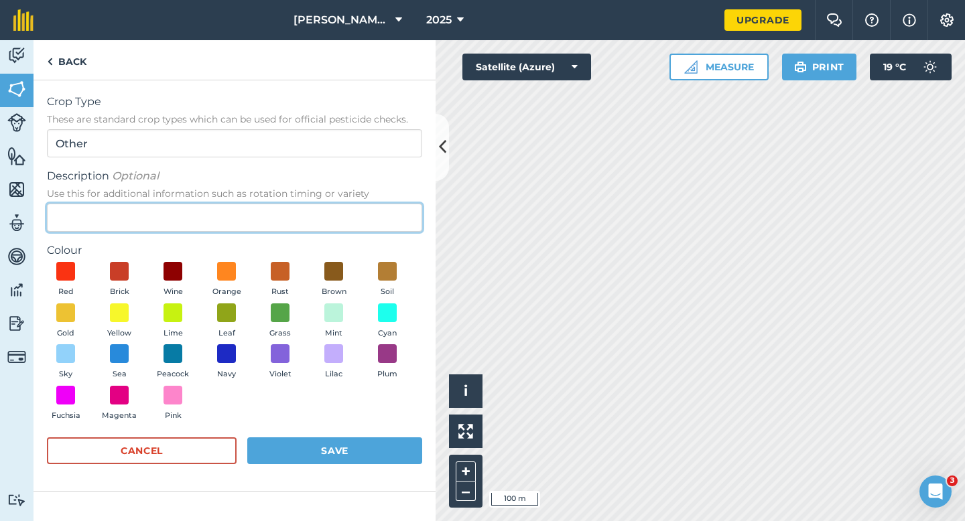
click at [359, 212] on input "Description Optional Use this for additional information such as rotation timin…" at bounding box center [234, 218] width 375 height 28
type input "Watties Peas"
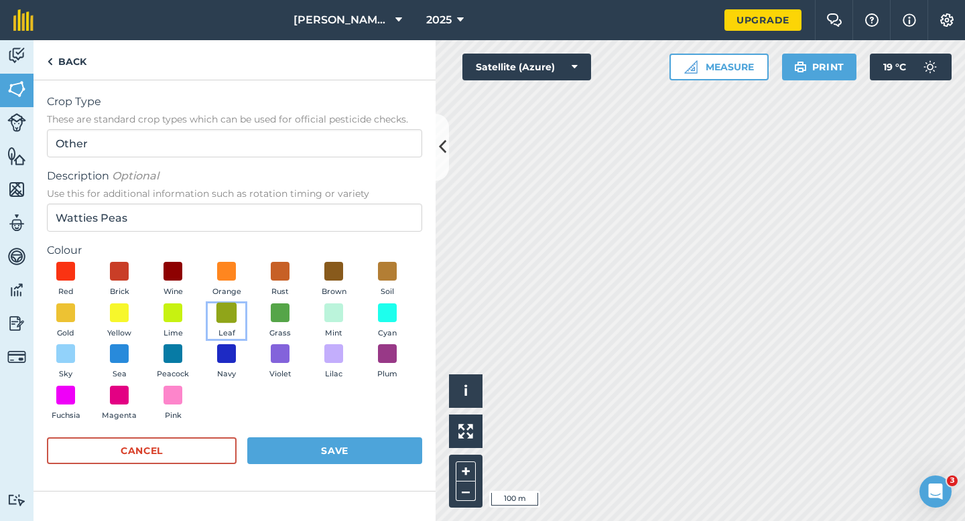
click at [224, 320] on span at bounding box center [226, 312] width 21 height 21
click at [338, 450] on button "Save" at bounding box center [334, 451] width 175 height 27
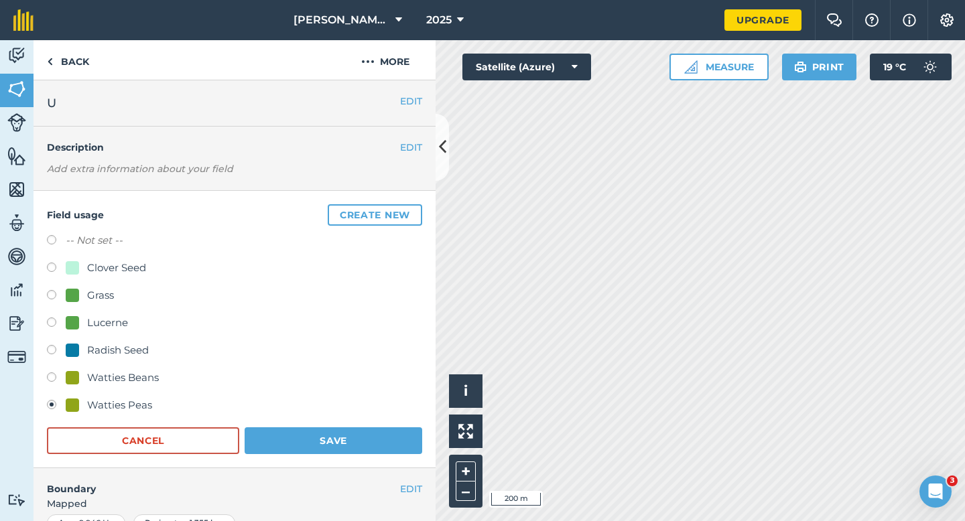
click at [367, 425] on form "-- Not set -- Clover Seed Grass Lucerne Radish Seed Watties Beans Watties Peas …" at bounding box center [234, 344] width 375 height 222
click at [376, 425] on form "-- Not set -- Clover Seed Grass Lucerne Radish Seed Watties Beans Watties Peas …" at bounding box center [234, 344] width 375 height 222
click at [391, 425] on form "-- Not set -- Clover Seed Grass Lucerne Radish Seed Watties Beans Watties Peas …" at bounding box center [234, 344] width 375 height 222
click at [391, 426] on form "-- Not set -- Clover Seed Grass Lucerne Radish Seed Watties Beans Watties Peas …" at bounding box center [234, 344] width 375 height 222
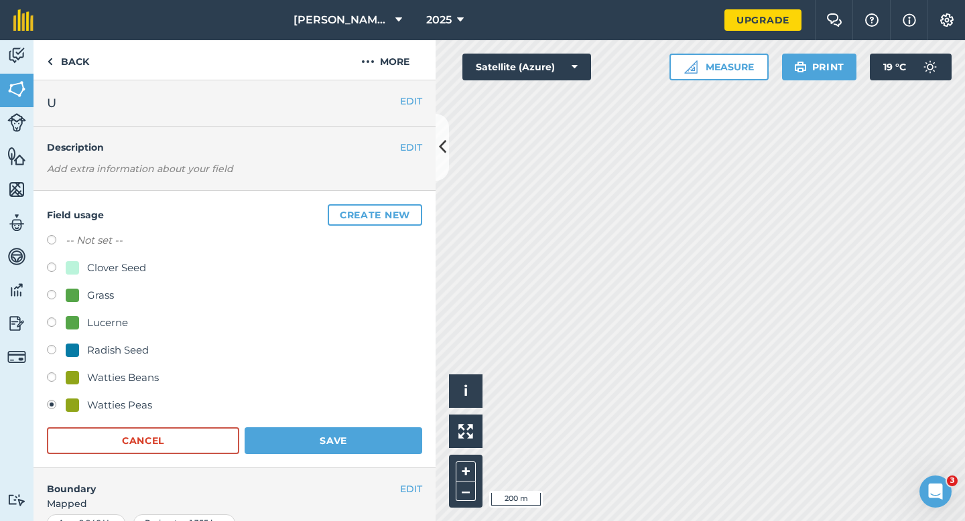
click at [390, 476] on h4 "Boundary" at bounding box center [217, 482] width 367 height 28
click at [405, 434] on button "Save" at bounding box center [334, 441] width 178 height 27
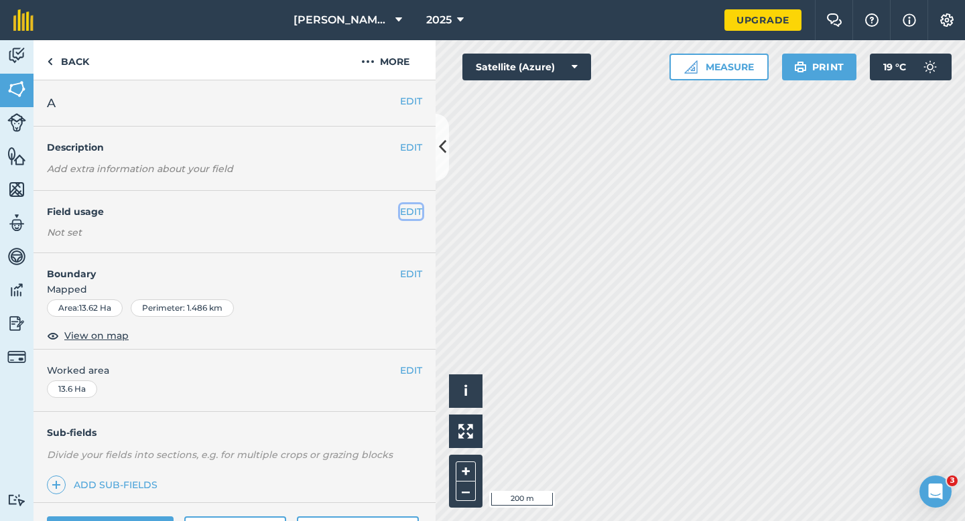
click at [404, 210] on button "EDIT" at bounding box center [411, 211] width 22 height 15
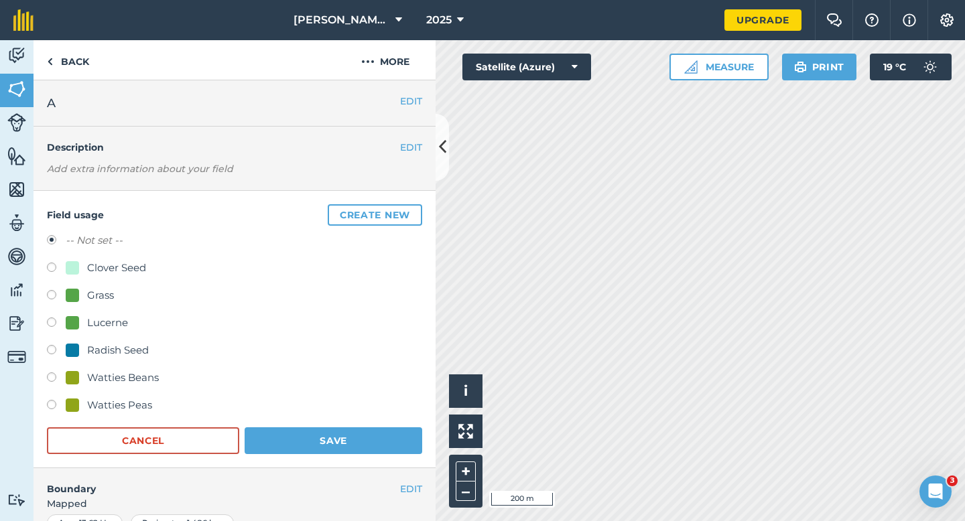
click at [375, 203] on div "Field usage Create new -- Not set -- Clover Seed Grass Lucerne Radish Seed Watt…" at bounding box center [235, 329] width 402 height 277
click at [374, 214] on button "Create new" at bounding box center [375, 214] width 94 height 21
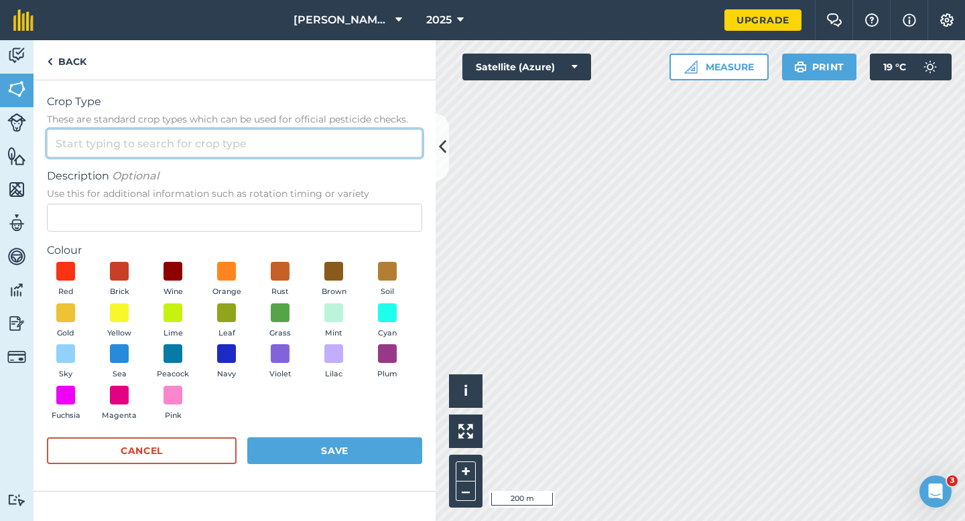
click at [347, 147] on input "Crop Type These are standard crop types which can be used for official pesticid…" at bounding box center [234, 143] width 375 height 28
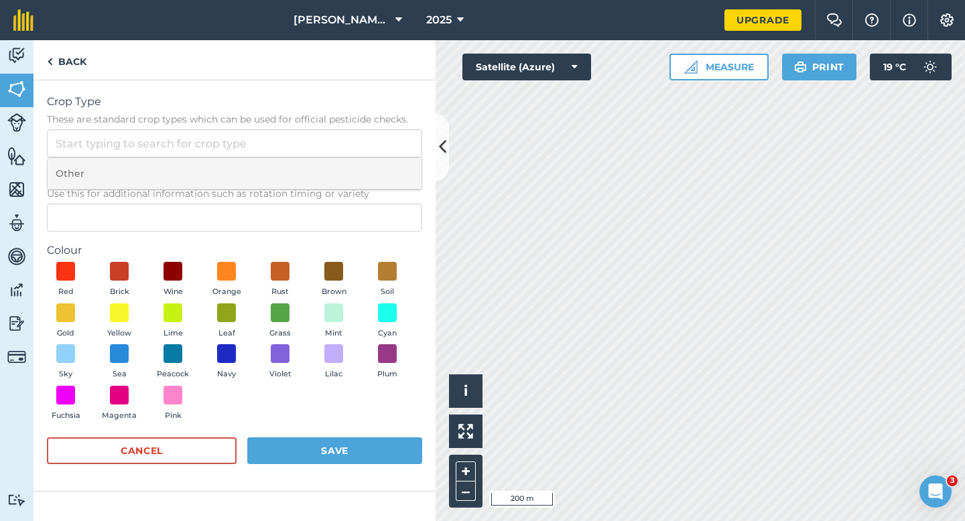
click at [347, 166] on li "Other" at bounding box center [235, 173] width 374 height 31
type input "Other"
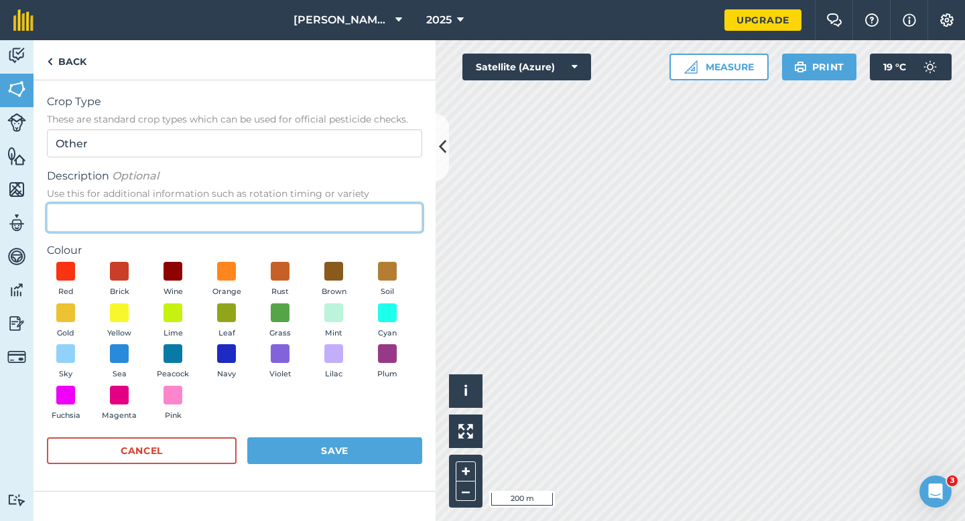
click at [347, 213] on input "Description Optional Use this for additional information such as rotation timin…" at bounding box center [234, 218] width 375 height 28
type input "Grass Seed"
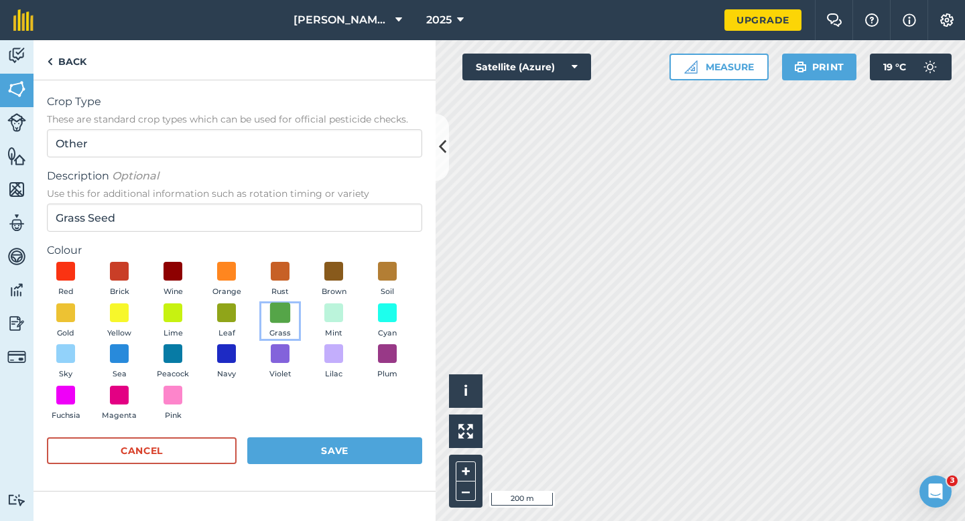
click at [282, 320] on span at bounding box center [280, 312] width 21 height 21
click at [314, 480] on div "Crop Type These are standard crop types which can be used for official pesticid…" at bounding box center [235, 285] width 402 height 411
click at [319, 452] on button "Save" at bounding box center [334, 451] width 175 height 27
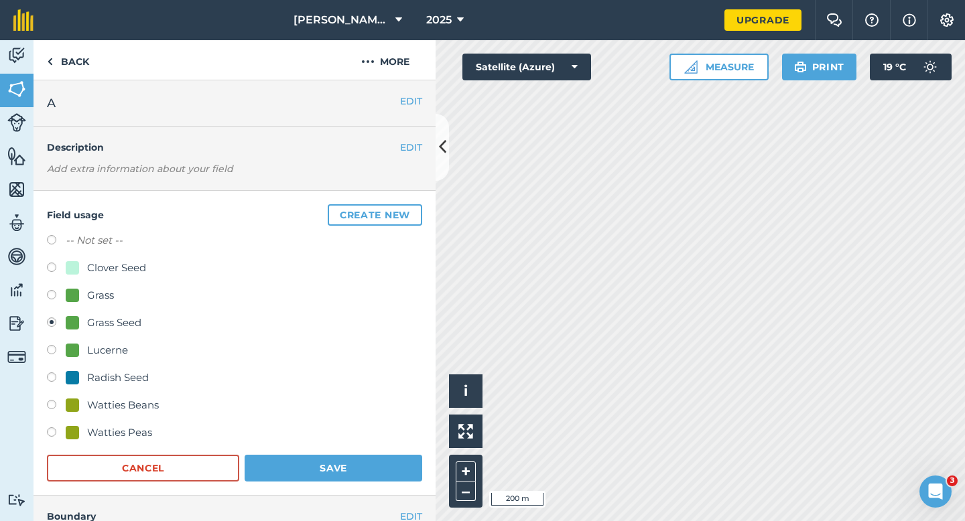
click at [348, 483] on div "Field usage Create new -- Not set -- Clover Seed Grass Grass Seed Lucerne Radis…" at bounding box center [235, 343] width 402 height 305
click at [348, 475] on button "Save" at bounding box center [334, 468] width 178 height 27
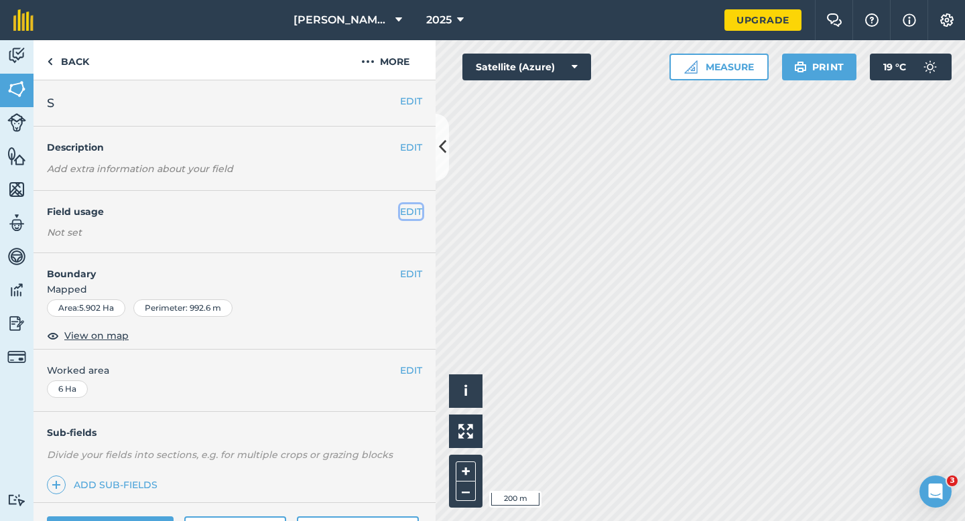
click at [414, 212] on button "EDIT" at bounding box center [411, 211] width 22 height 15
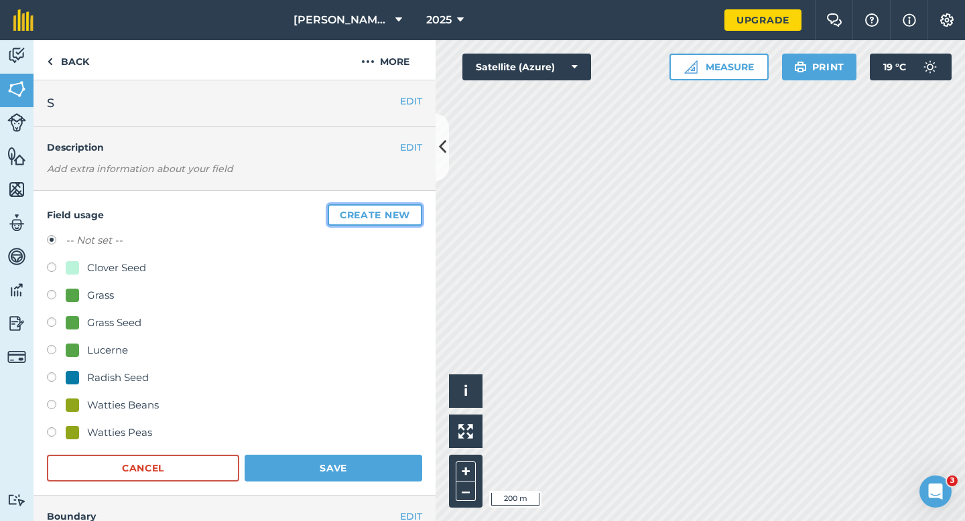
click at [414, 212] on button "Create new" at bounding box center [375, 214] width 94 height 21
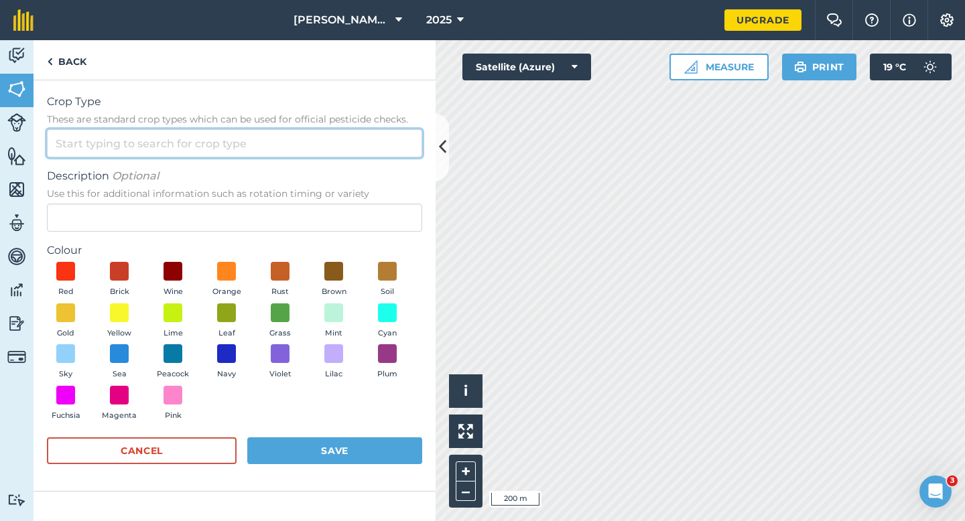
click at [326, 156] on input "Crop Type These are standard crop types which can be used for official pesticid…" at bounding box center [234, 143] width 375 height 28
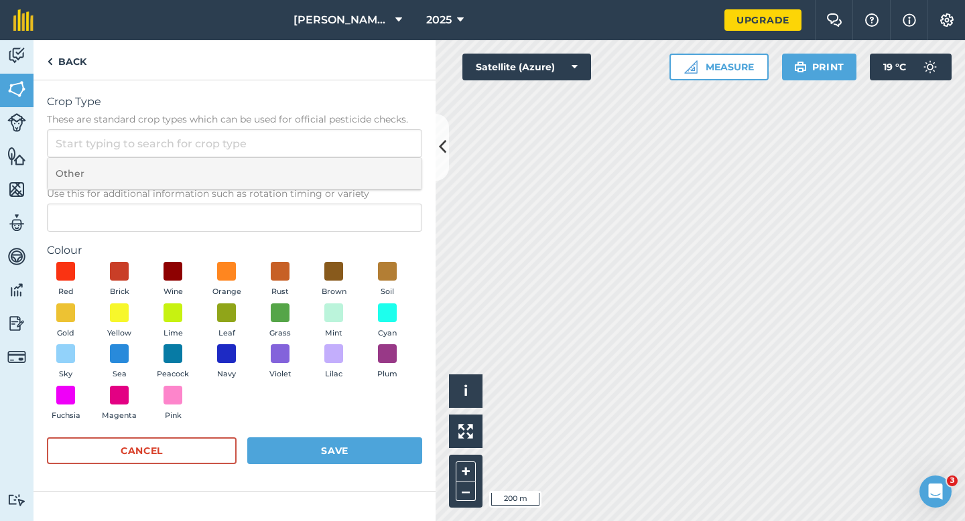
click at [326, 168] on li "Other" at bounding box center [235, 173] width 374 height 31
type input "Other"
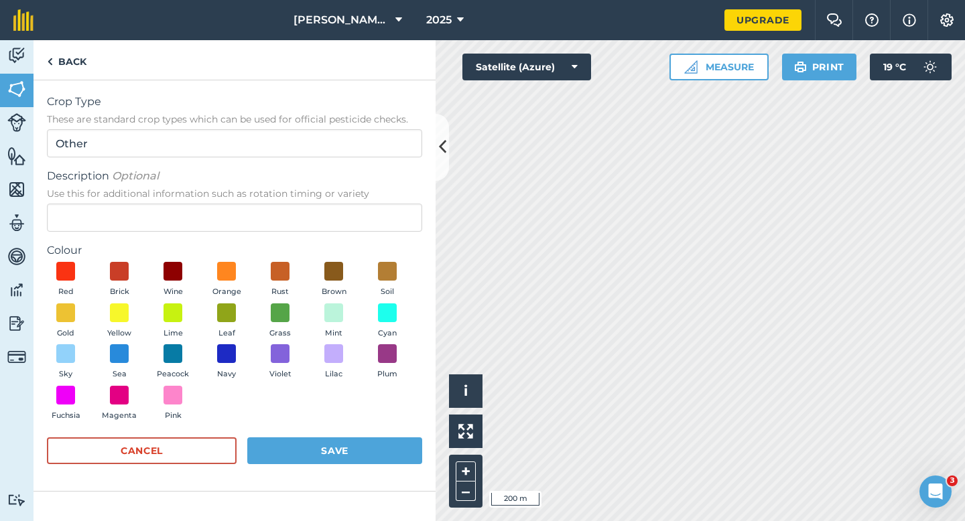
click at [326, 235] on form "Crop Type These are standard crop types which can be used for official pesticid…" at bounding box center [234, 286] width 375 height 384
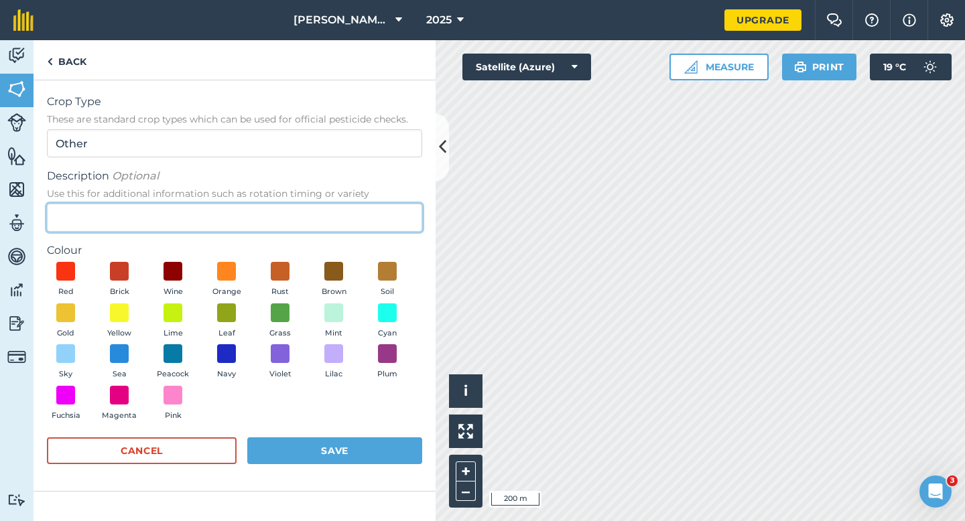
click at [330, 229] on input "Description Optional Use this for additional information such as rotation timin…" at bounding box center [234, 218] width 375 height 28
type input "Barley"
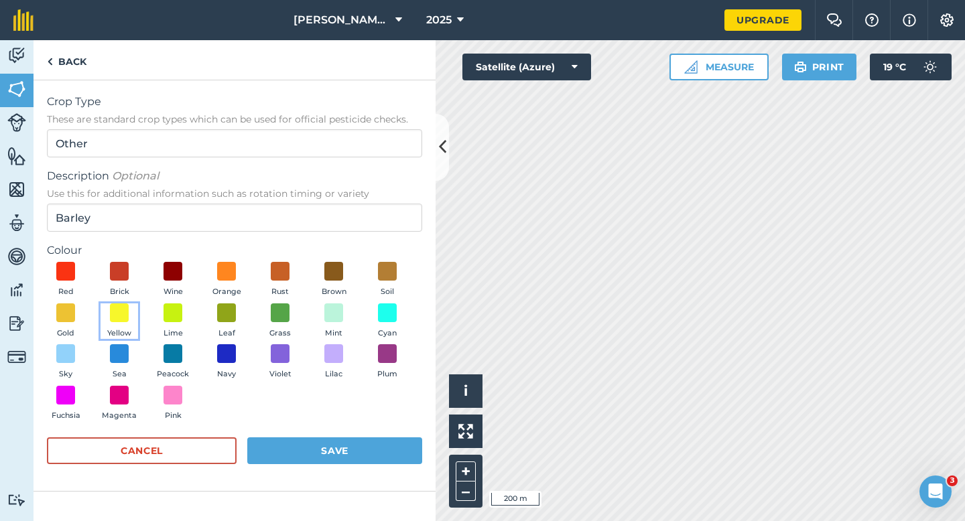
click at [133, 328] on button "Yellow" at bounding box center [120, 322] width 38 height 36
click at [315, 476] on div "Cancel Save" at bounding box center [234, 458] width 375 height 40
click at [318, 460] on button "Save" at bounding box center [334, 451] width 175 height 27
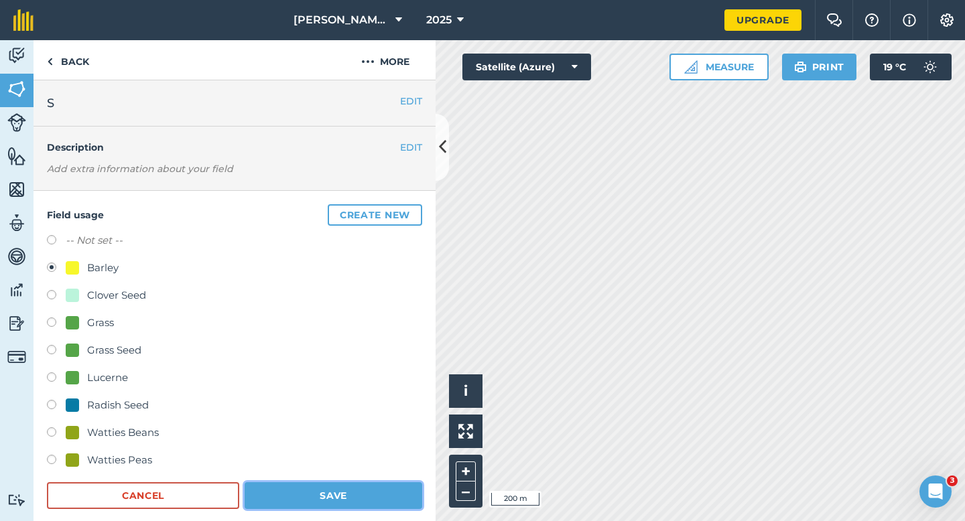
click at [346, 483] on button "Save" at bounding box center [334, 495] width 178 height 27
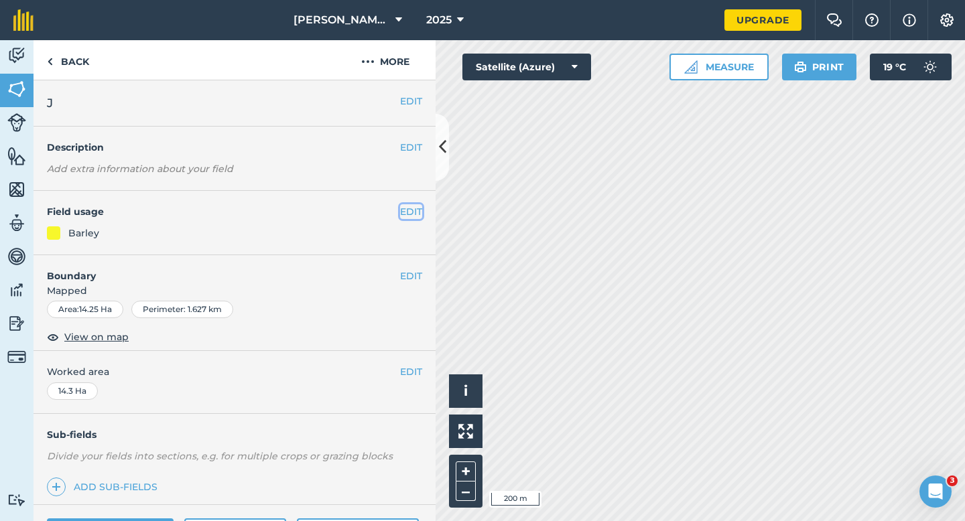
click at [413, 213] on button "EDIT" at bounding box center [411, 211] width 22 height 15
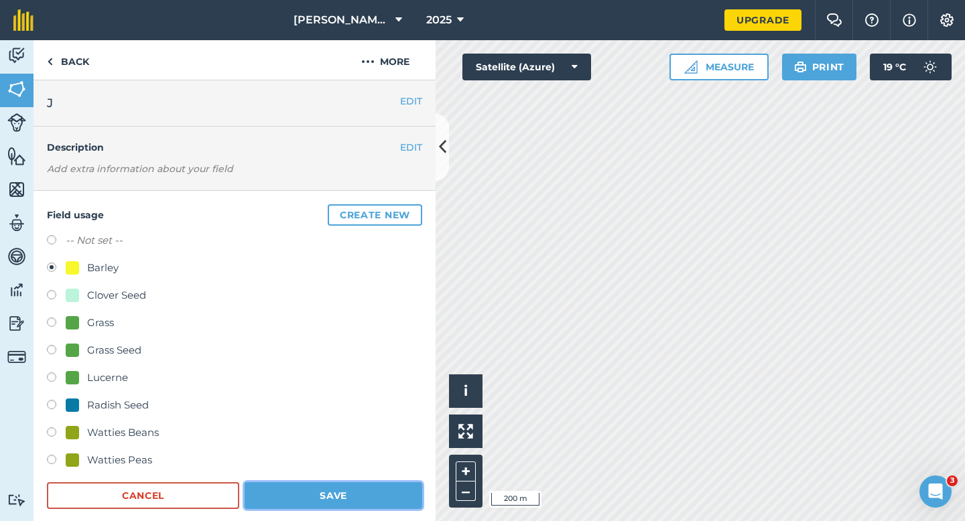
click at [375, 497] on button "Save" at bounding box center [334, 495] width 178 height 27
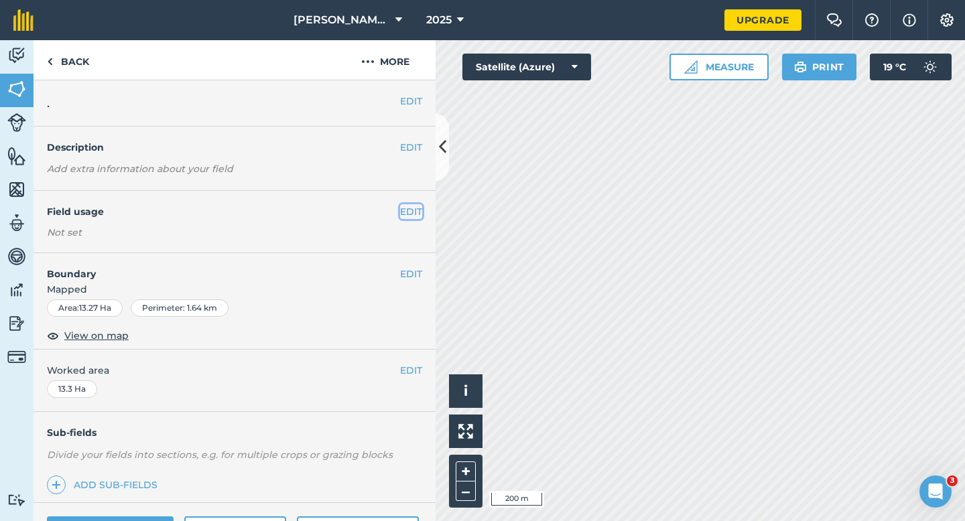
click at [412, 210] on button "EDIT" at bounding box center [411, 211] width 22 height 15
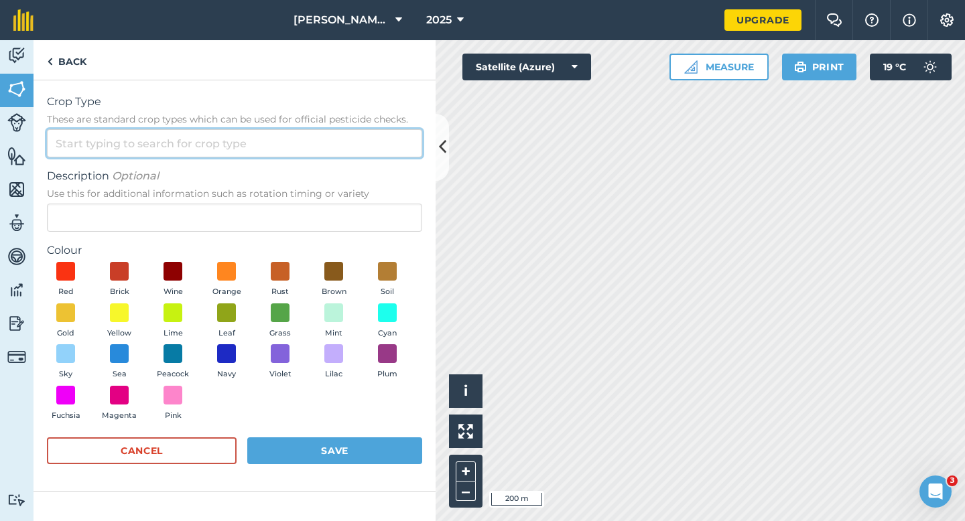
click at [356, 134] on input "Crop Type These are standard crop types which can be used for official pesticid…" at bounding box center [234, 143] width 375 height 28
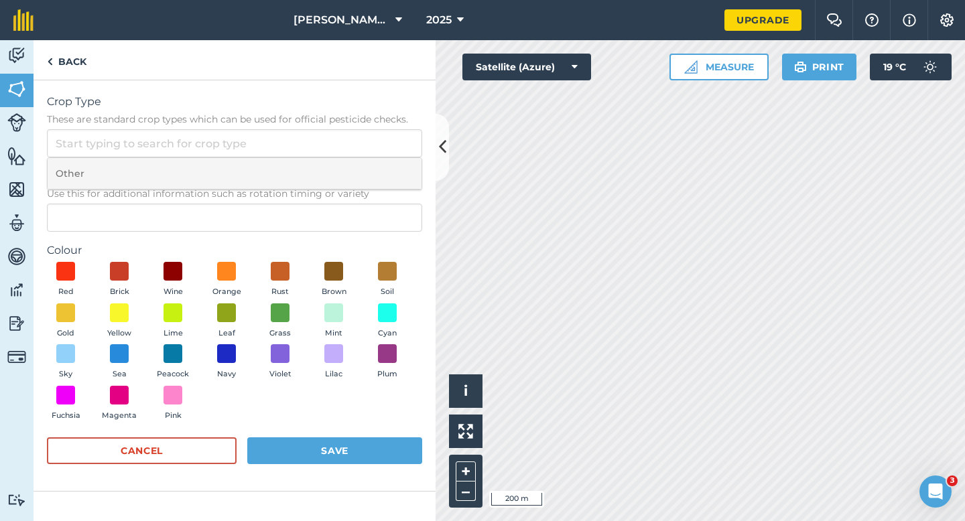
click at [356, 159] on li "Other" at bounding box center [235, 173] width 374 height 31
type input "Other"
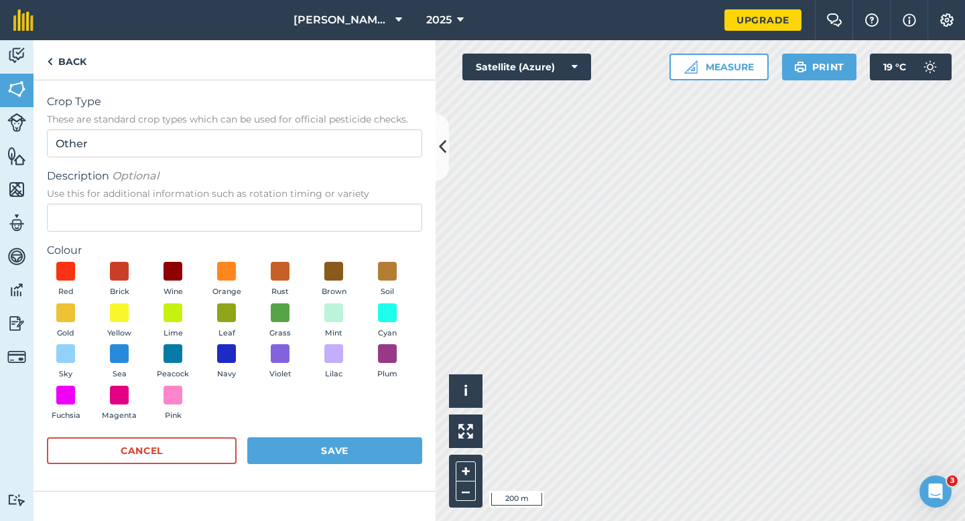
click at [356, 200] on span "Use this for additional information such as rotation timing or variety" at bounding box center [234, 193] width 375 height 13
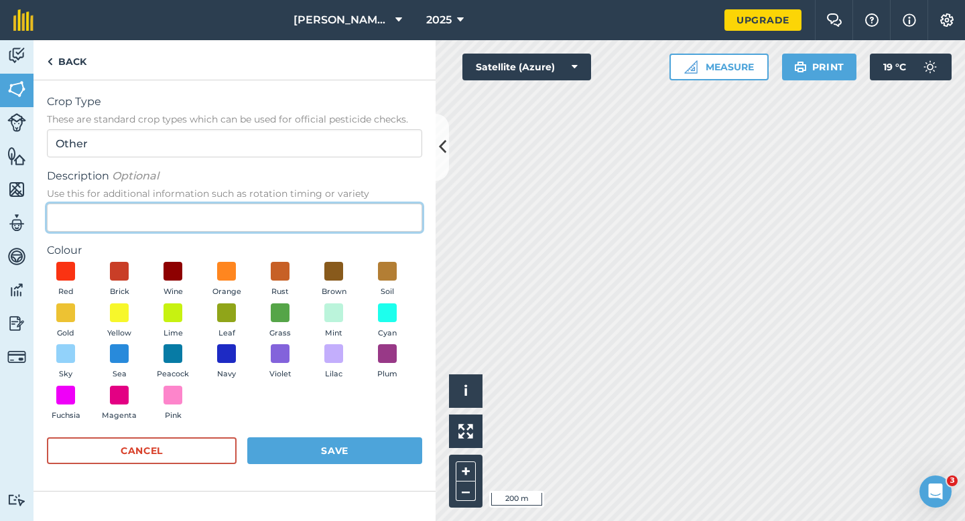
click at [356, 204] on input "Description Optional Use this for additional information such as rotation timin…" at bounding box center [234, 218] width 375 height 28
type input "Wheat"
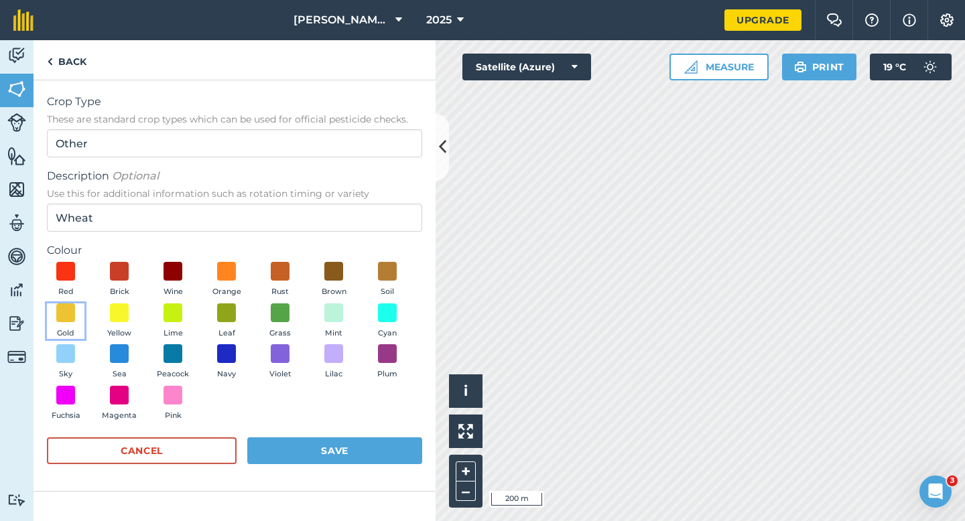
click at [81, 304] on button "Gold" at bounding box center [66, 322] width 38 height 36
click at [305, 437] on form "Crop Type These are standard crop types which can be used for official pesticid…" at bounding box center [234, 286] width 375 height 384
click at [412, 435] on form "Crop Type These are standard crop types which can be used for official pesticid…" at bounding box center [234, 286] width 375 height 384
click at [412, 442] on button "Save" at bounding box center [334, 451] width 175 height 27
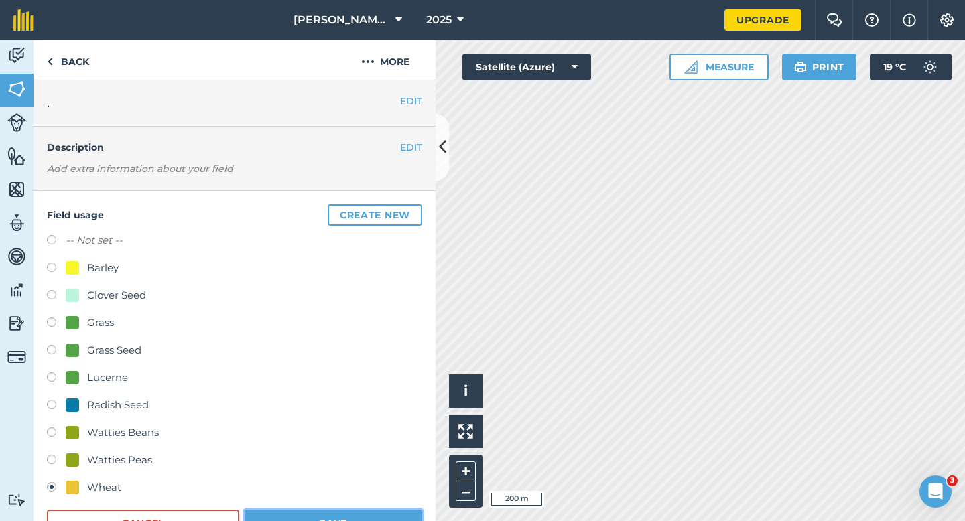
click at [369, 518] on button "Save" at bounding box center [334, 523] width 178 height 27
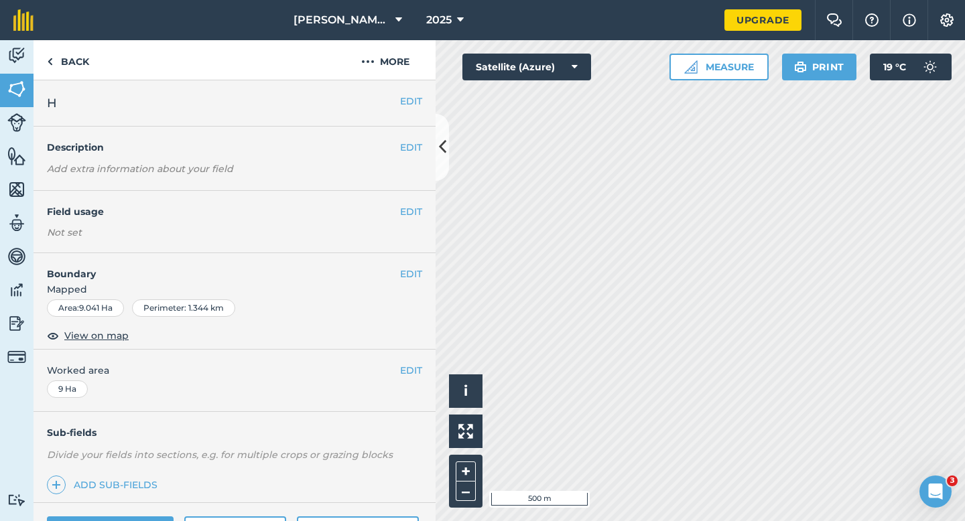
click at [425, 210] on div "EDIT Field usage Not set" at bounding box center [235, 222] width 402 height 62
click at [419, 210] on button "EDIT" at bounding box center [411, 211] width 22 height 15
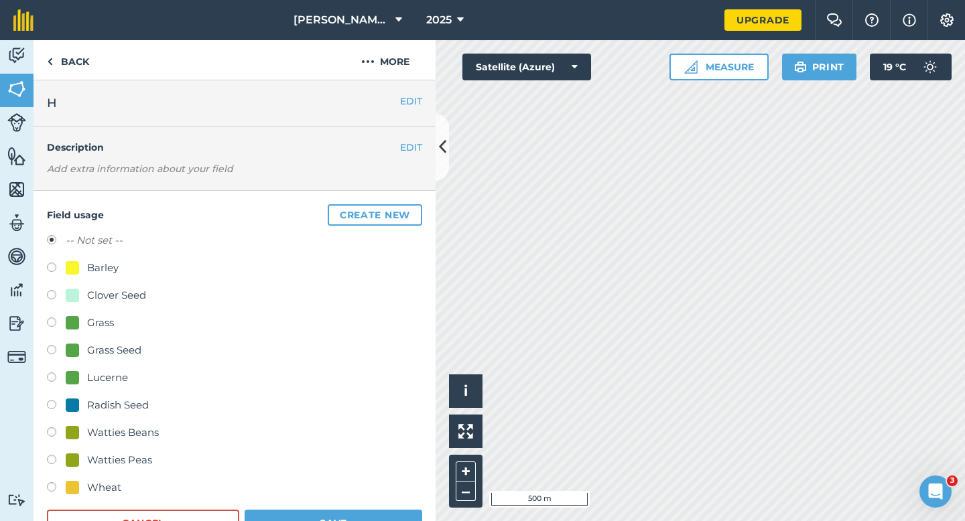
click at [418, 201] on div "Field usage Create new -- Not set -- Barley Clover Seed Grass Grass Seed Lucern…" at bounding box center [235, 371] width 402 height 360
click at [379, 206] on button "Create new" at bounding box center [375, 214] width 94 height 21
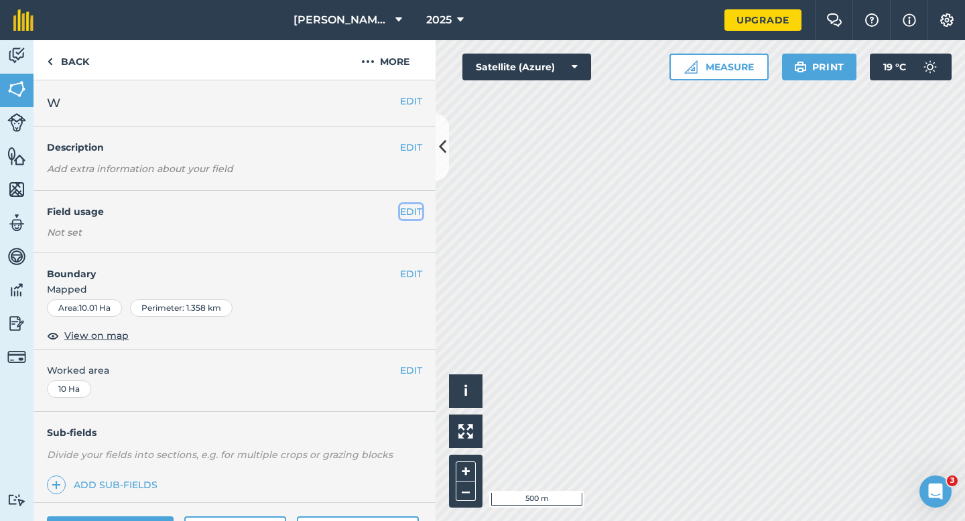
click at [412, 212] on button "EDIT" at bounding box center [411, 211] width 22 height 15
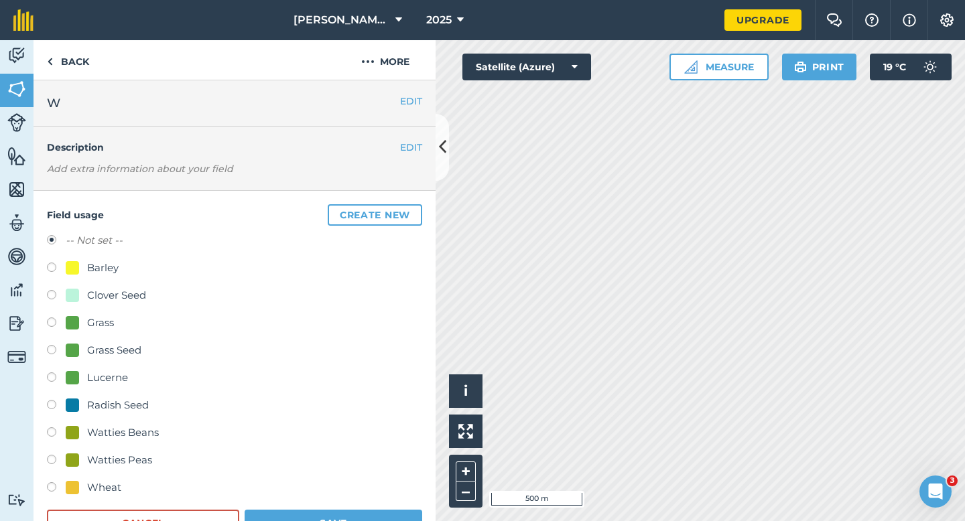
click at [73, 491] on div at bounding box center [72, 487] width 13 height 13
radio input "true"
radio input "false"
click at [357, 521] on button "Save" at bounding box center [334, 523] width 178 height 27
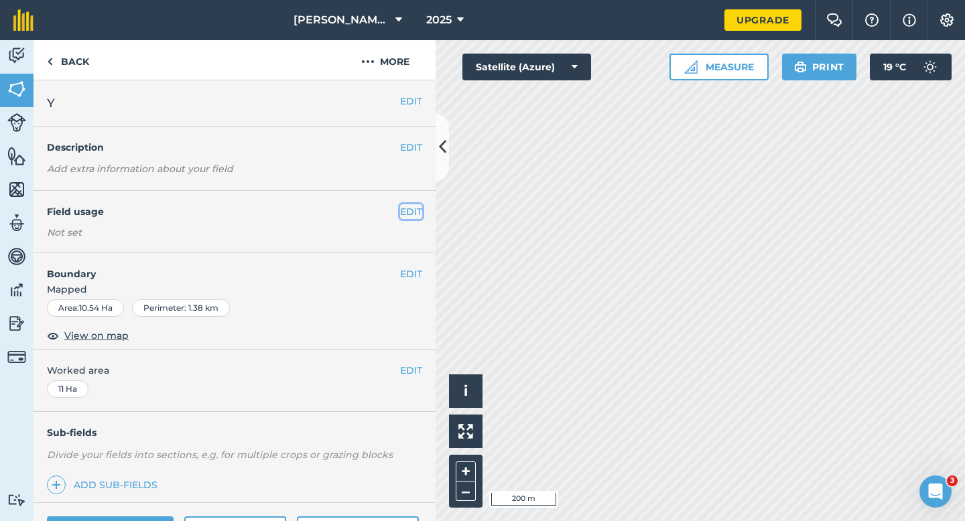
click at [406, 209] on button "EDIT" at bounding box center [411, 211] width 22 height 15
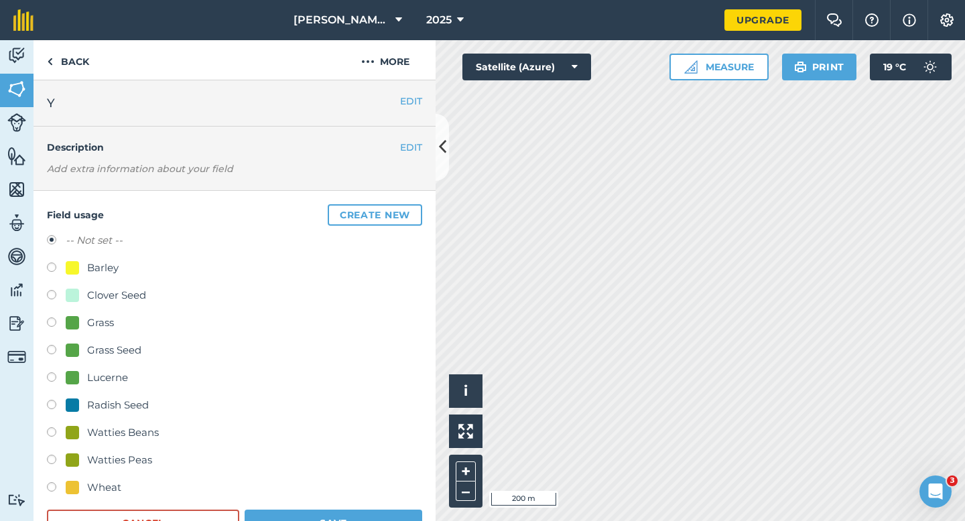
click at [107, 350] on div "Grass Seed" at bounding box center [114, 350] width 54 height 16
radio input "true"
radio input "false"
click at [331, 521] on button "Save" at bounding box center [334, 523] width 178 height 27
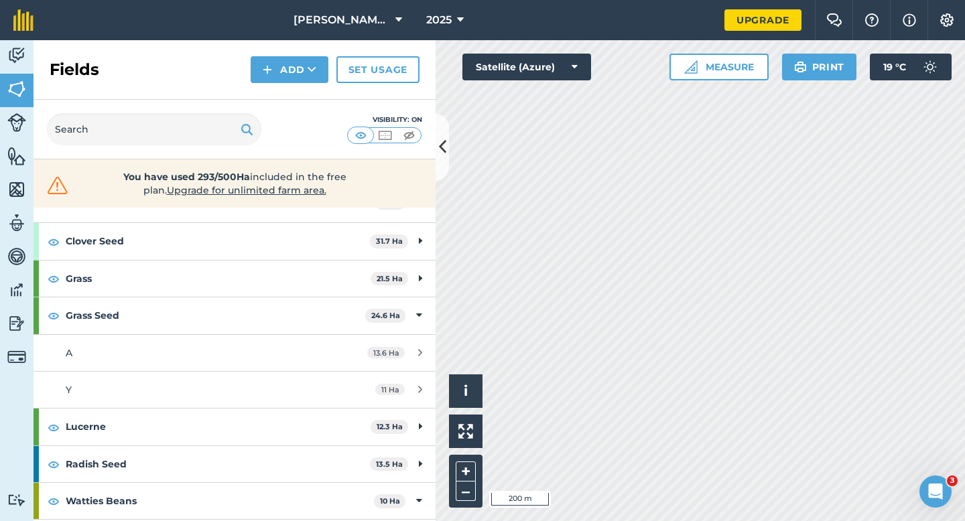
scroll to position [198, 0]
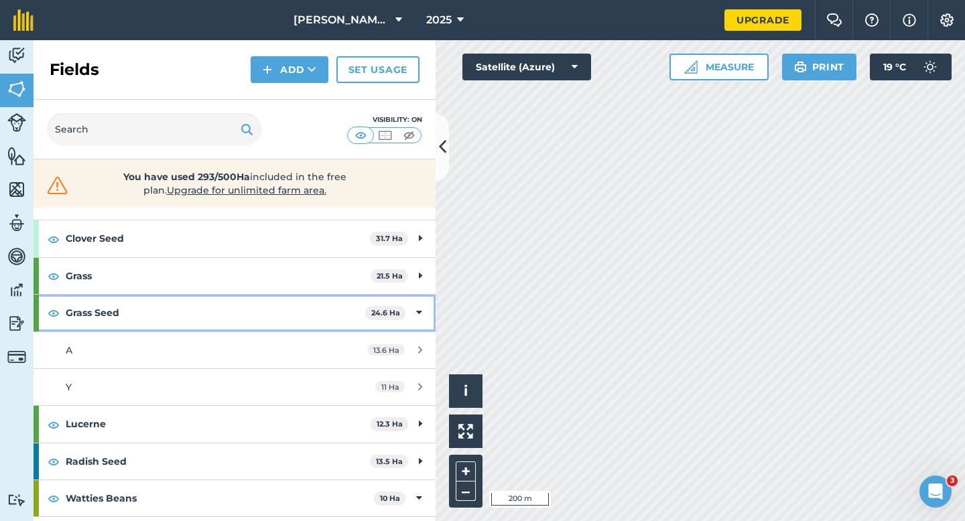
click at [310, 316] on strong "Grass Seed" at bounding box center [216, 313] width 300 height 36
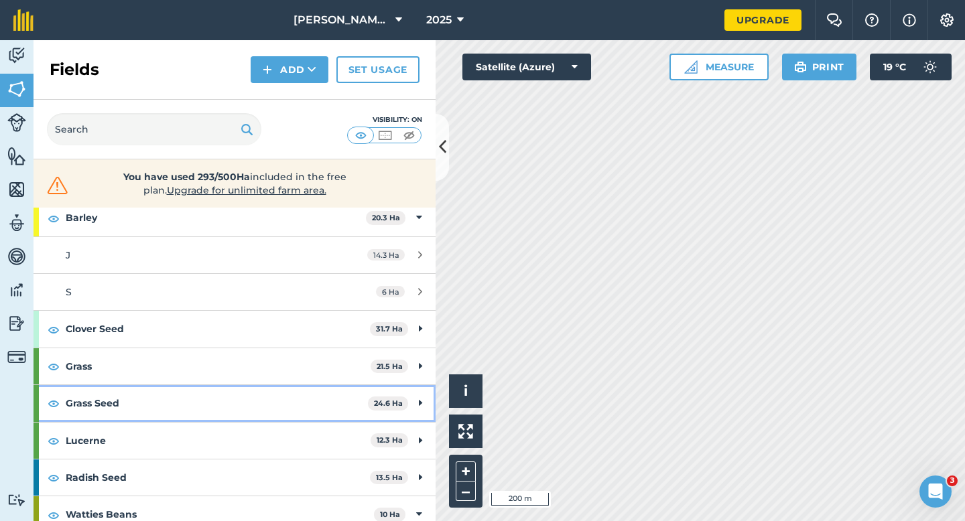
scroll to position [105, 0]
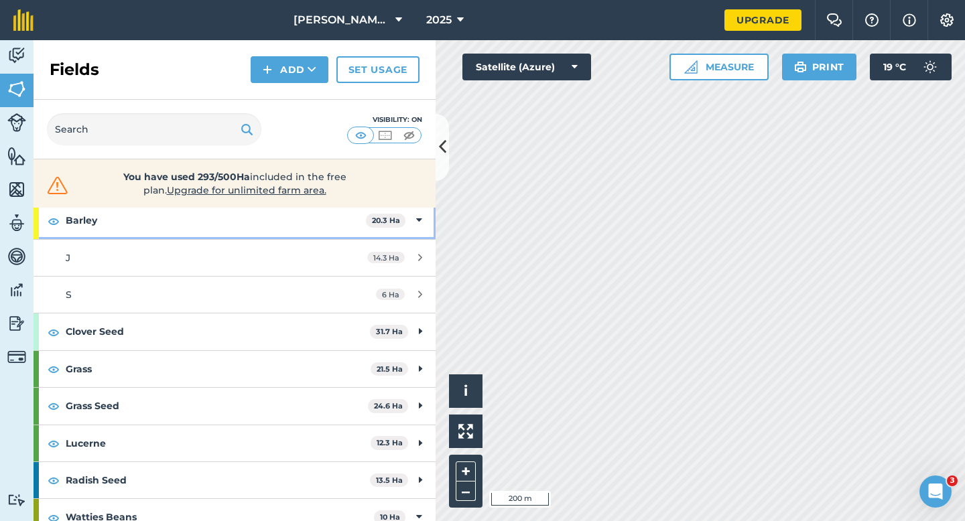
click at [351, 220] on strong "Barley" at bounding box center [216, 220] width 300 height 36
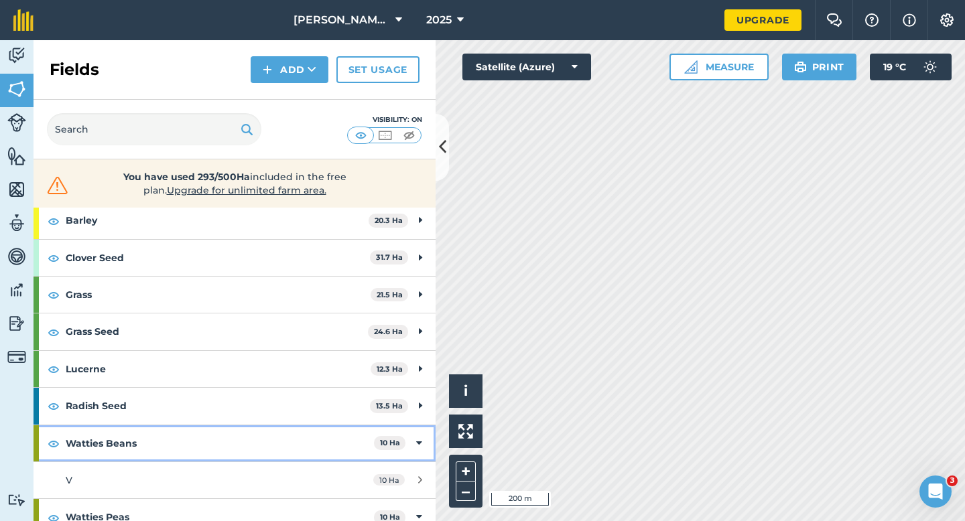
click at [359, 434] on strong "Watties Beans" at bounding box center [220, 444] width 308 height 36
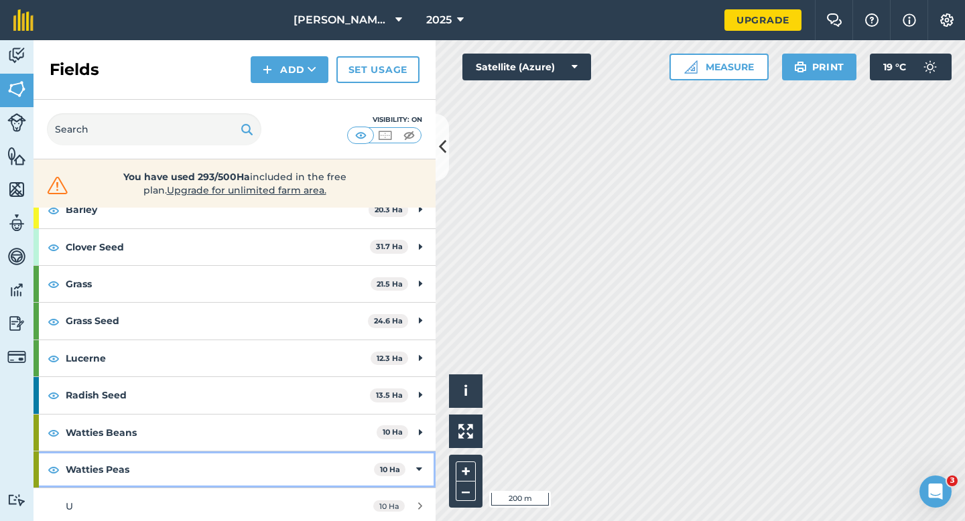
click at [422, 463] on div "Watties Peas 10 Ha" at bounding box center [235, 470] width 402 height 36
click at [413, 502] on div "Wheat 23.3 Ha" at bounding box center [235, 507] width 402 height 36
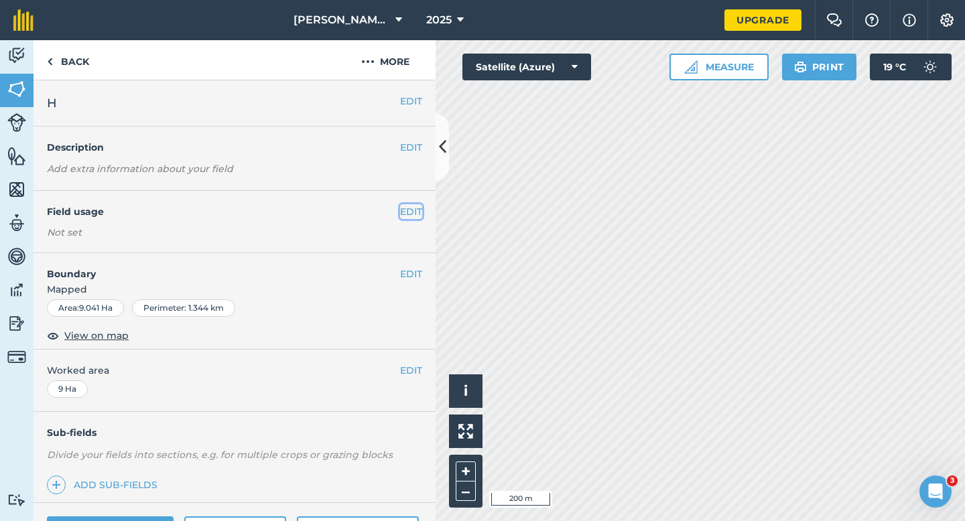
click at [415, 208] on button "EDIT" at bounding box center [411, 211] width 22 height 15
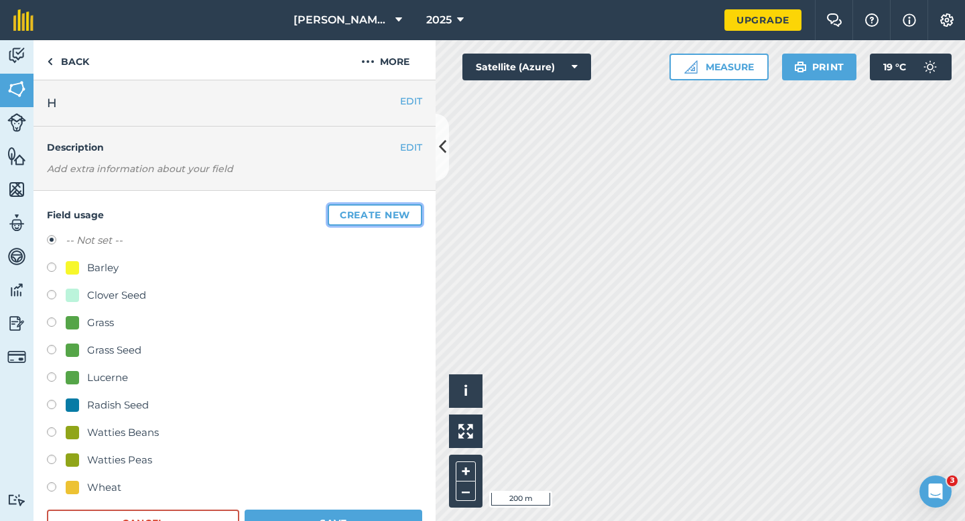
click at [415, 208] on button "Create new" at bounding box center [375, 214] width 94 height 21
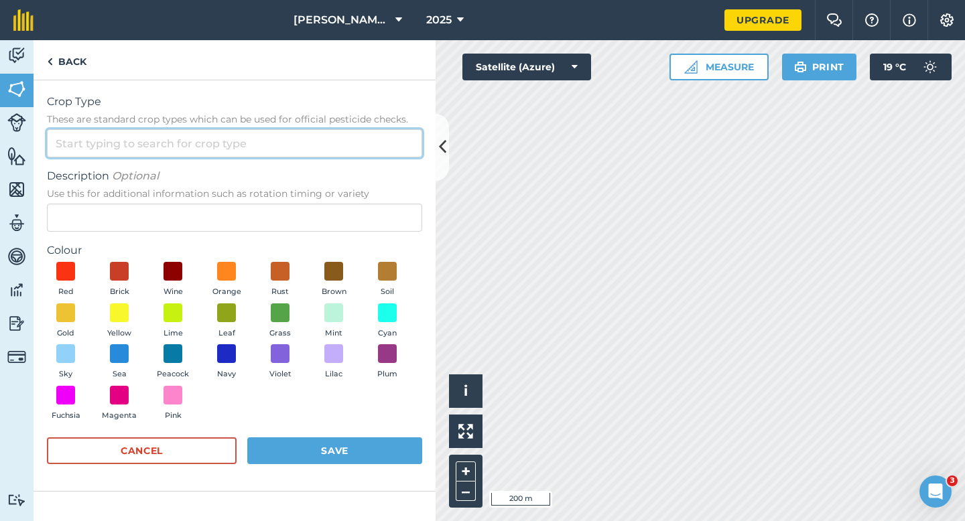
click at [376, 149] on input "Crop Type These are standard crop types which can be used for official pesticid…" at bounding box center [234, 143] width 375 height 28
click at [376, 155] on input "Crop Type These are standard crop types which can be used for official pesticid…" at bounding box center [234, 143] width 375 height 28
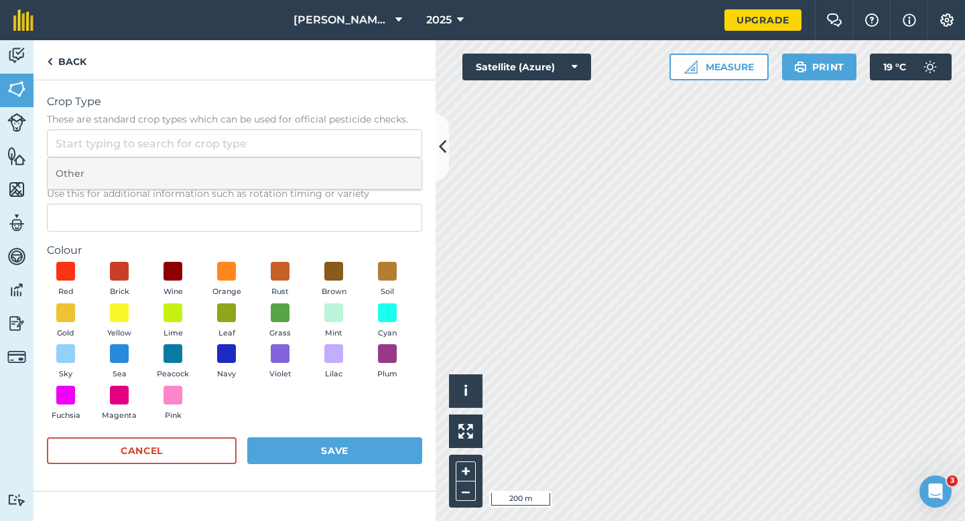
click at [376, 165] on li "Other" at bounding box center [235, 173] width 374 height 31
type input "Other"
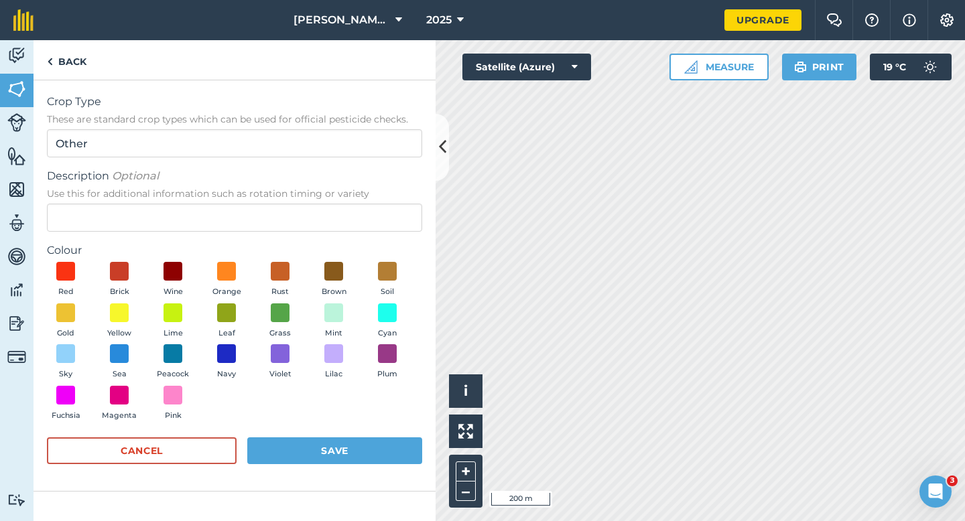
click at [376, 198] on span "Use this for additional information such as rotation timing or variety" at bounding box center [234, 193] width 375 height 13
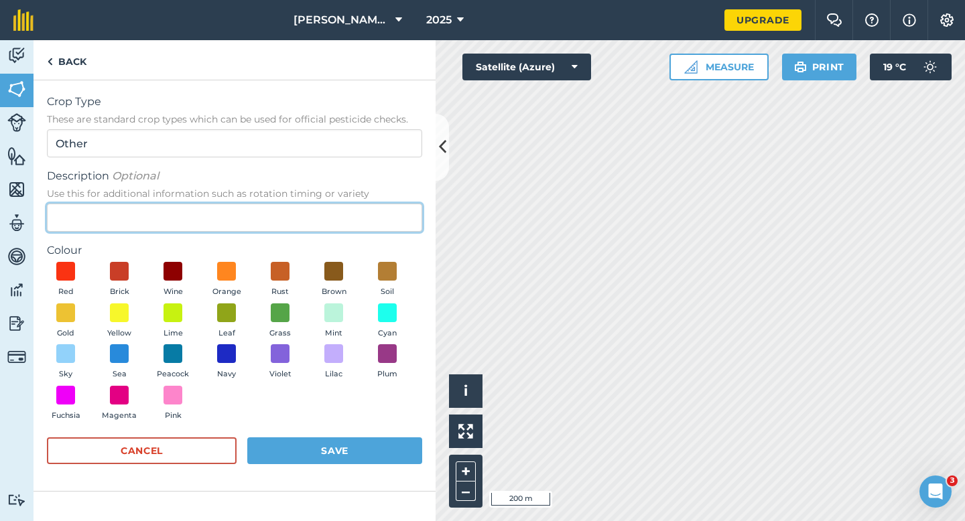
click at [376, 204] on input "Description Optional Use this for additional information such as rotation timin…" at bounding box center [234, 218] width 375 height 28
click at [373, 224] on input "Description Optional Use this for additional information such as rotation timin…" at bounding box center [234, 218] width 375 height 28
click at [373, 214] on input "Description Optional Use this for additional information such as rotation timin…" at bounding box center [234, 218] width 375 height 28
type input "Broad Bean Seed"
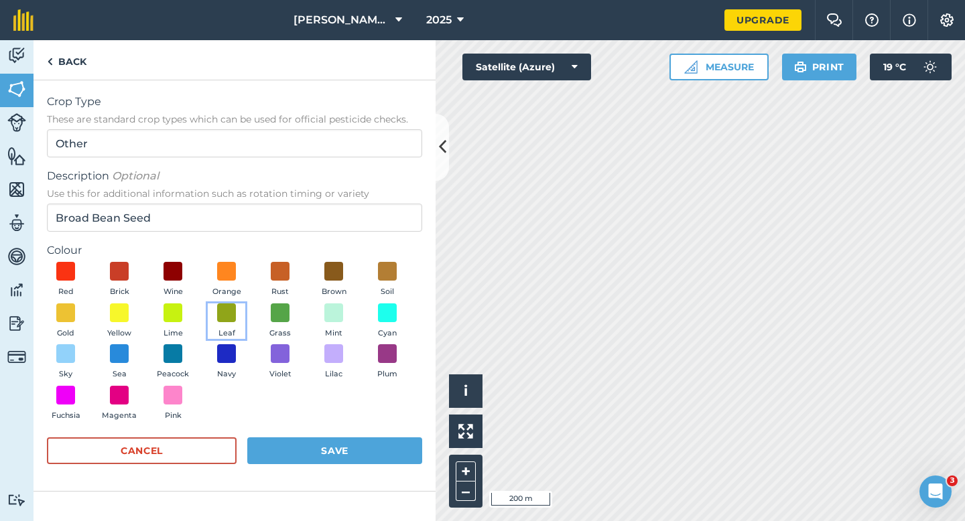
click at [232, 326] on button "Leaf" at bounding box center [227, 322] width 38 height 36
click at [321, 449] on button "Save" at bounding box center [334, 451] width 175 height 27
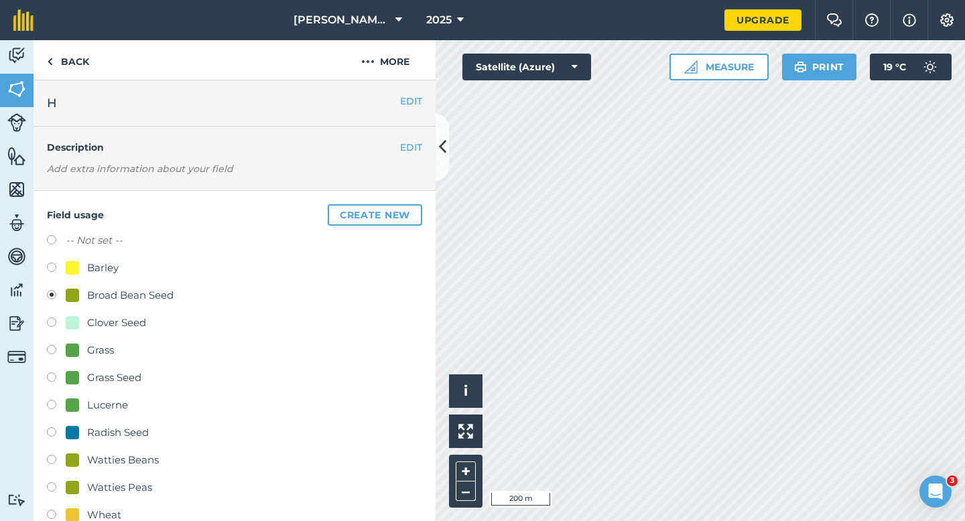
scroll to position [133, 0]
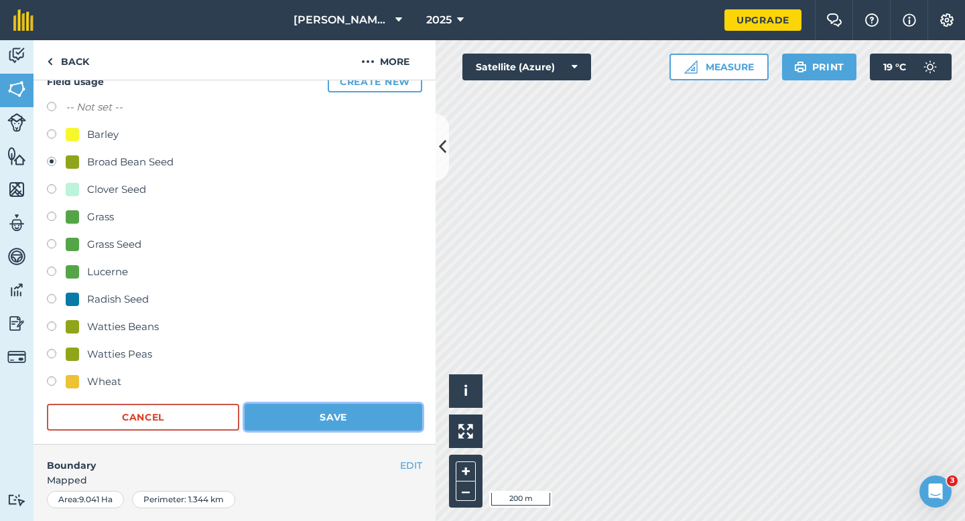
click at [364, 408] on button "Save" at bounding box center [334, 417] width 178 height 27
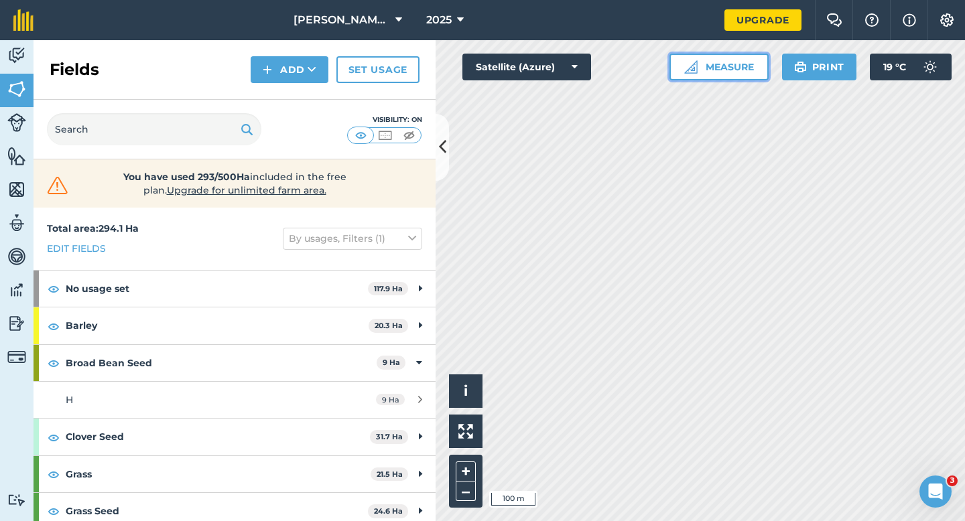
click at [696, 72] on img at bounding box center [690, 66] width 13 height 13
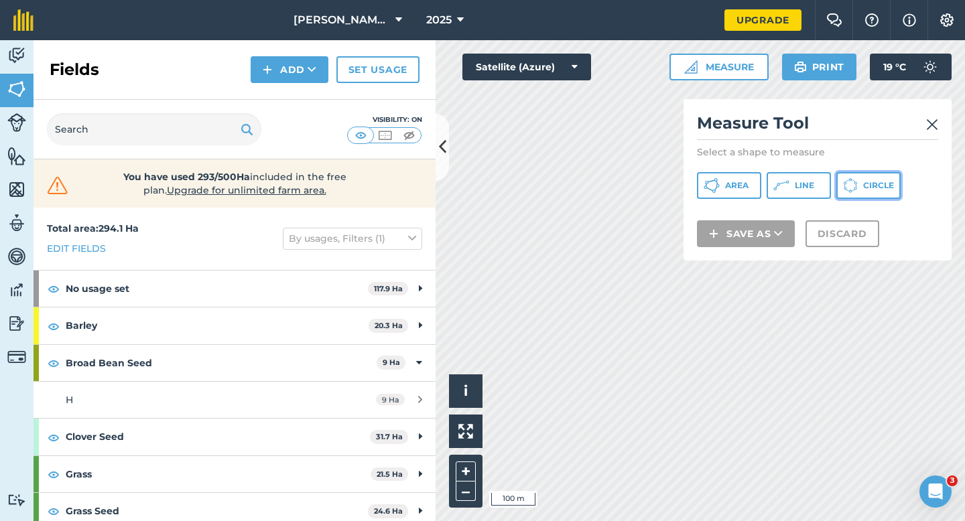
click at [864, 186] on span "Circle" at bounding box center [878, 185] width 31 height 11
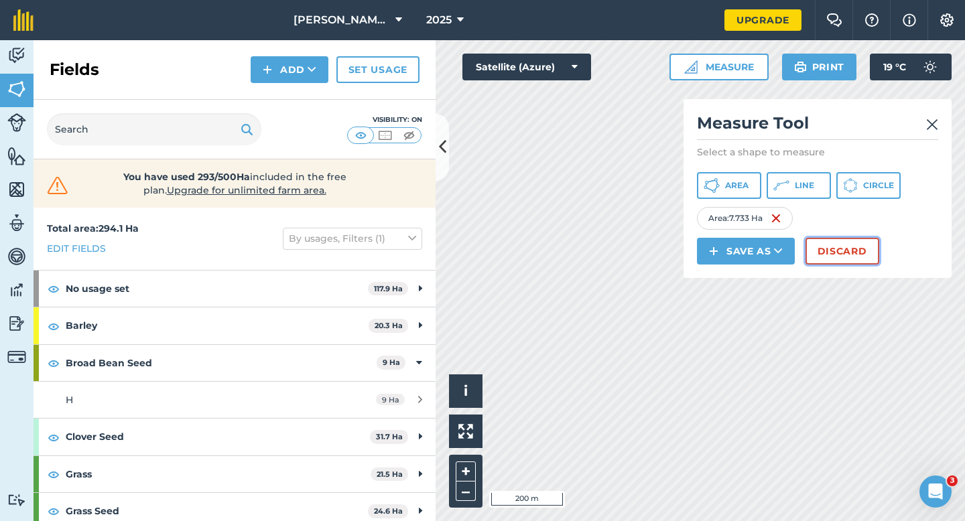
click at [838, 257] on button "Discard" at bounding box center [842, 251] width 74 height 27
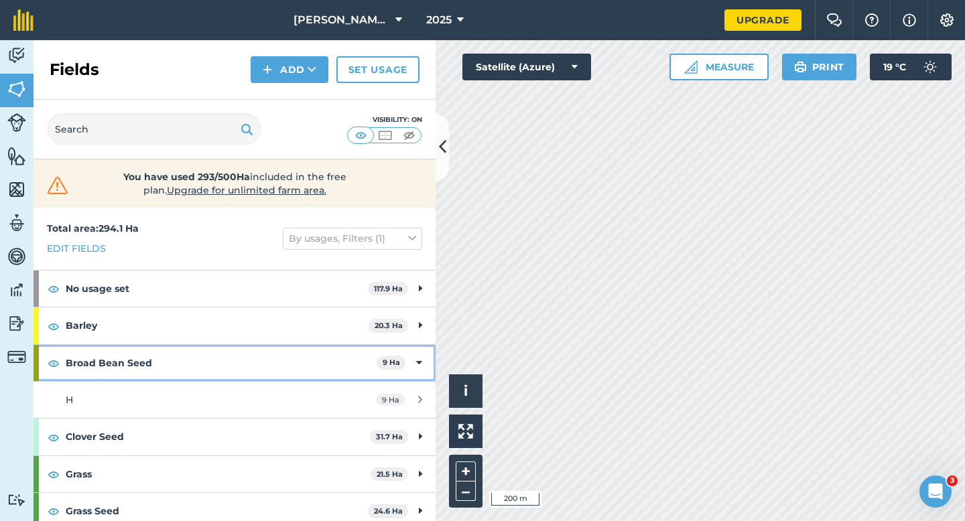
click at [417, 372] on div "Broad Bean Seed 9 Ha" at bounding box center [235, 363] width 402 height 36
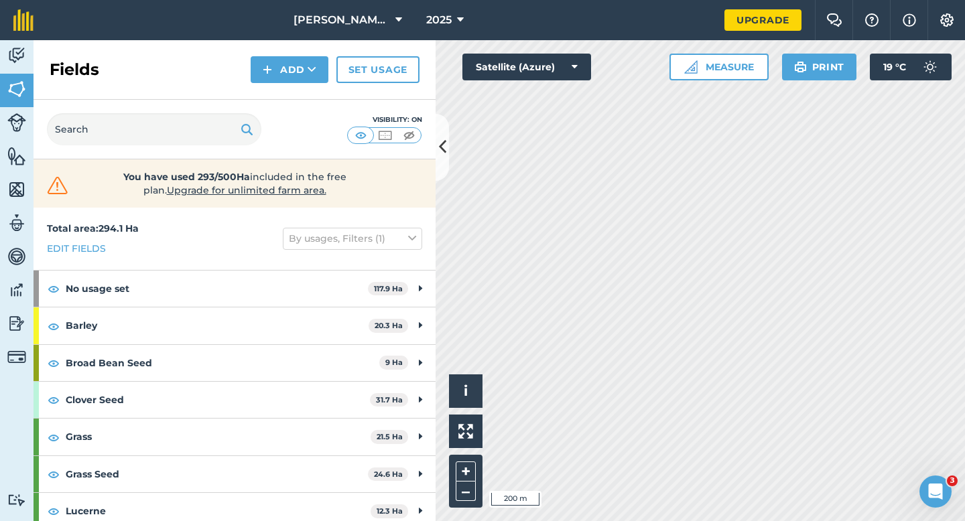
scroll to position [157, 0]
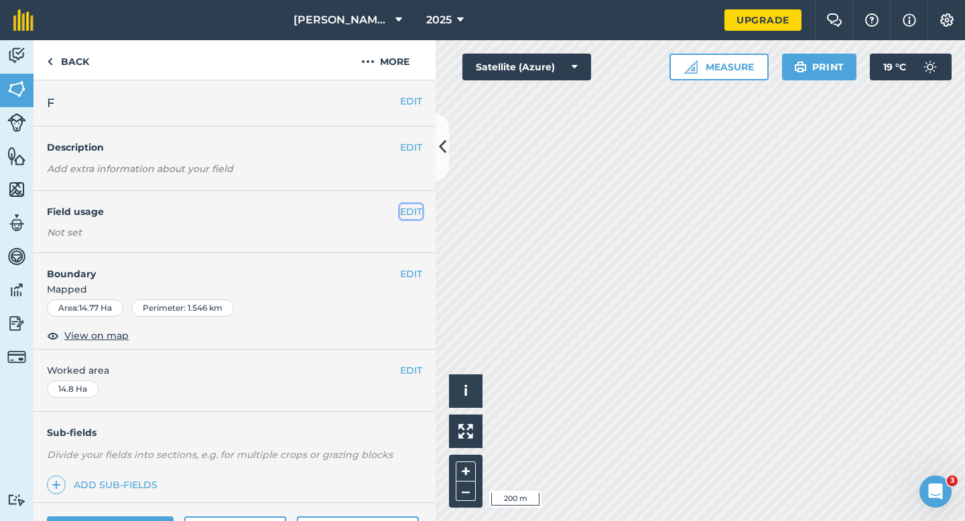
click at [411, 210] on button "EDIT" at bounding box center [411, 211] width 22 height 15
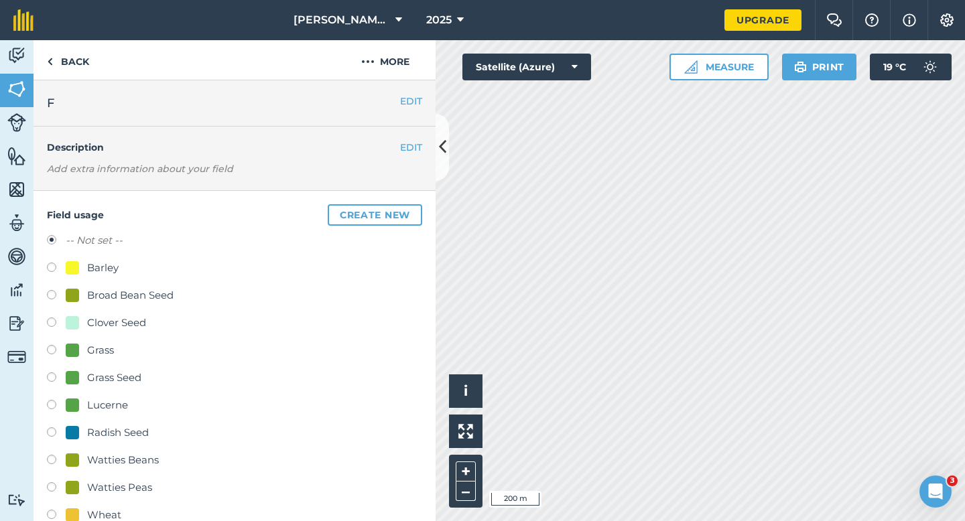
scroll to position [257, 0]
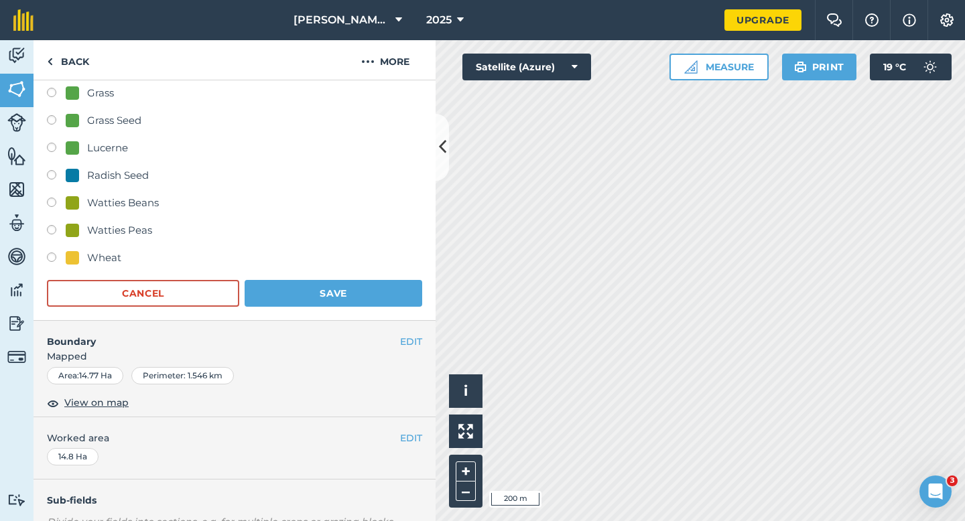
click at [109, 258] on div "Wheat" at bounding box center [104, 258] width 34 height 16
radio input "true"
radio input "false"
click at [302, 289] on button "Save" at bounding box center [334, 293] width 178 height 27
